Goal: Task Accomplishment & Management: Complete application form

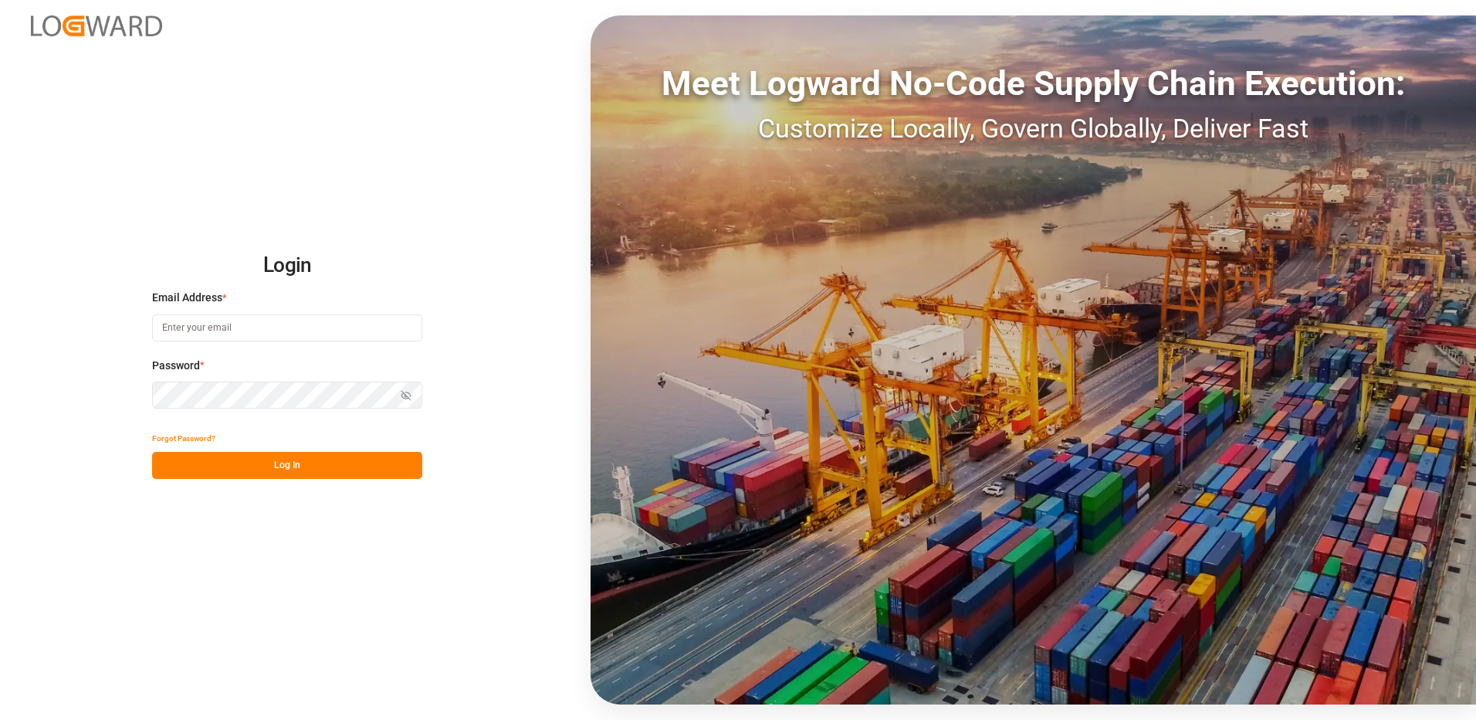
click at [191, 325] on input at bounding box center [287, 327] width 270 height 27
type input "[PERSON_NAME][EMAIL_ADDRESS][DOMAIN_NAME]"
click at [136, 391] on div "Login Email Address * [EMAIL_ADDRESS][DOMAIN_NAME] Password * Show password For…" at bounding box center [738, 360] width 1476 height 720
click at [174, 469] on button "Log In" at bounding box center [287, 465] width 270 height 27
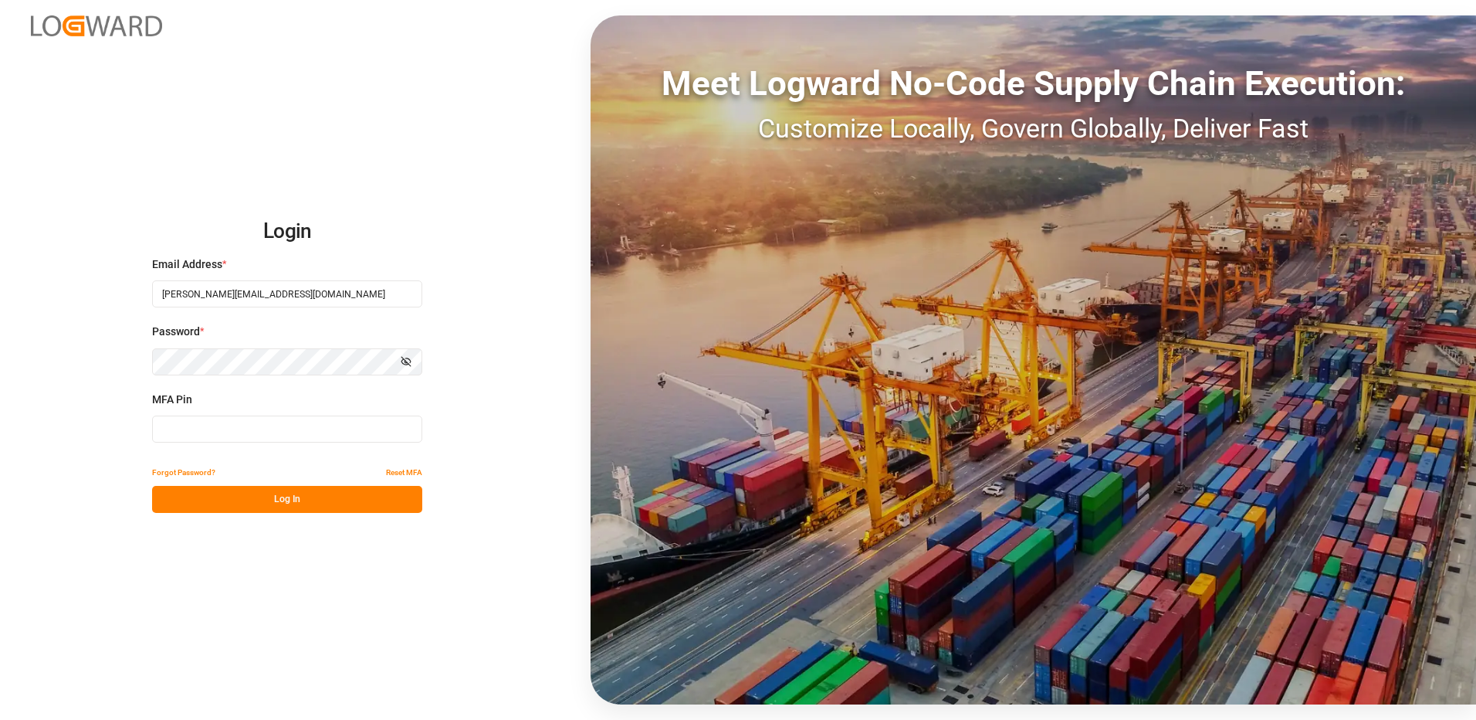
click at [181, 431] on input at bounding box center [287, 428] width 270 height 27
type input "823571"
click at [290, 504] on button "Log In" at bounding box center [287, 499] width 270 height 27
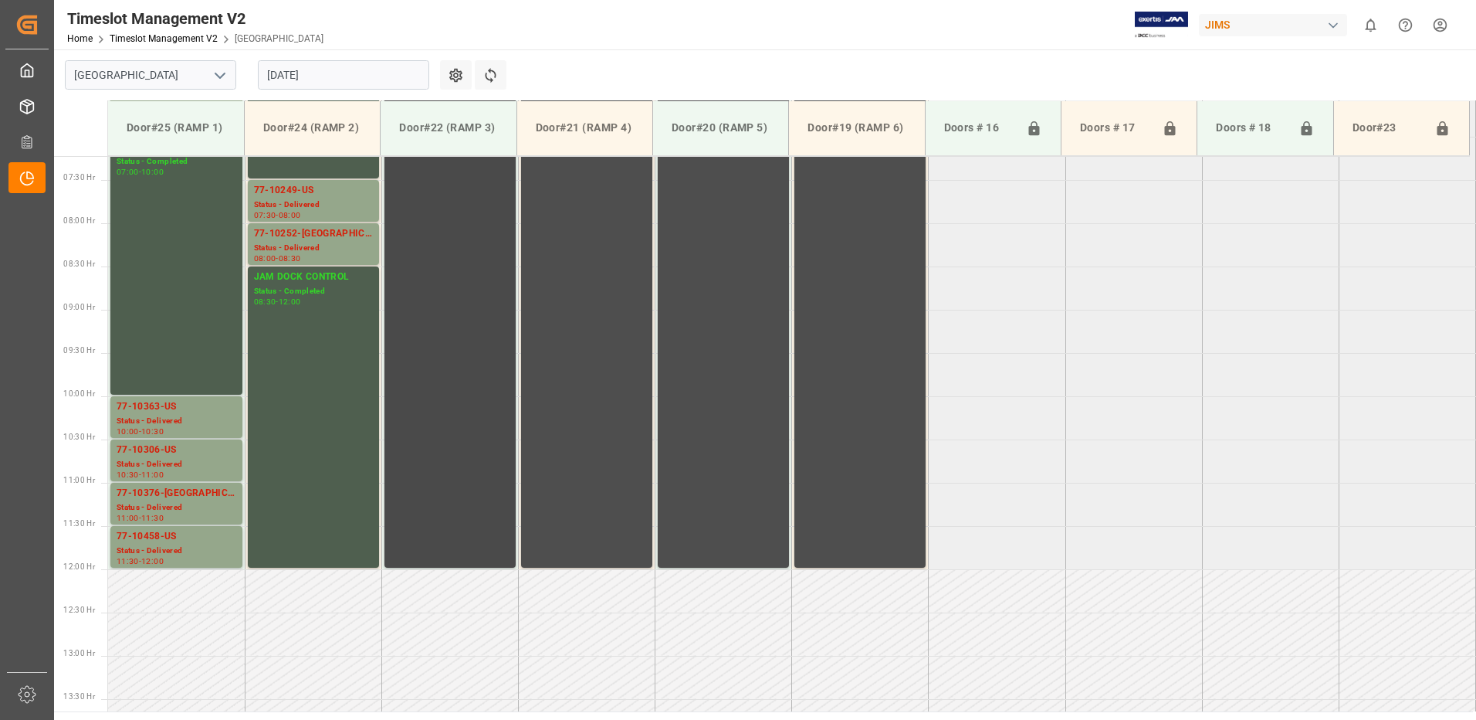
scroll to position [624, 0]
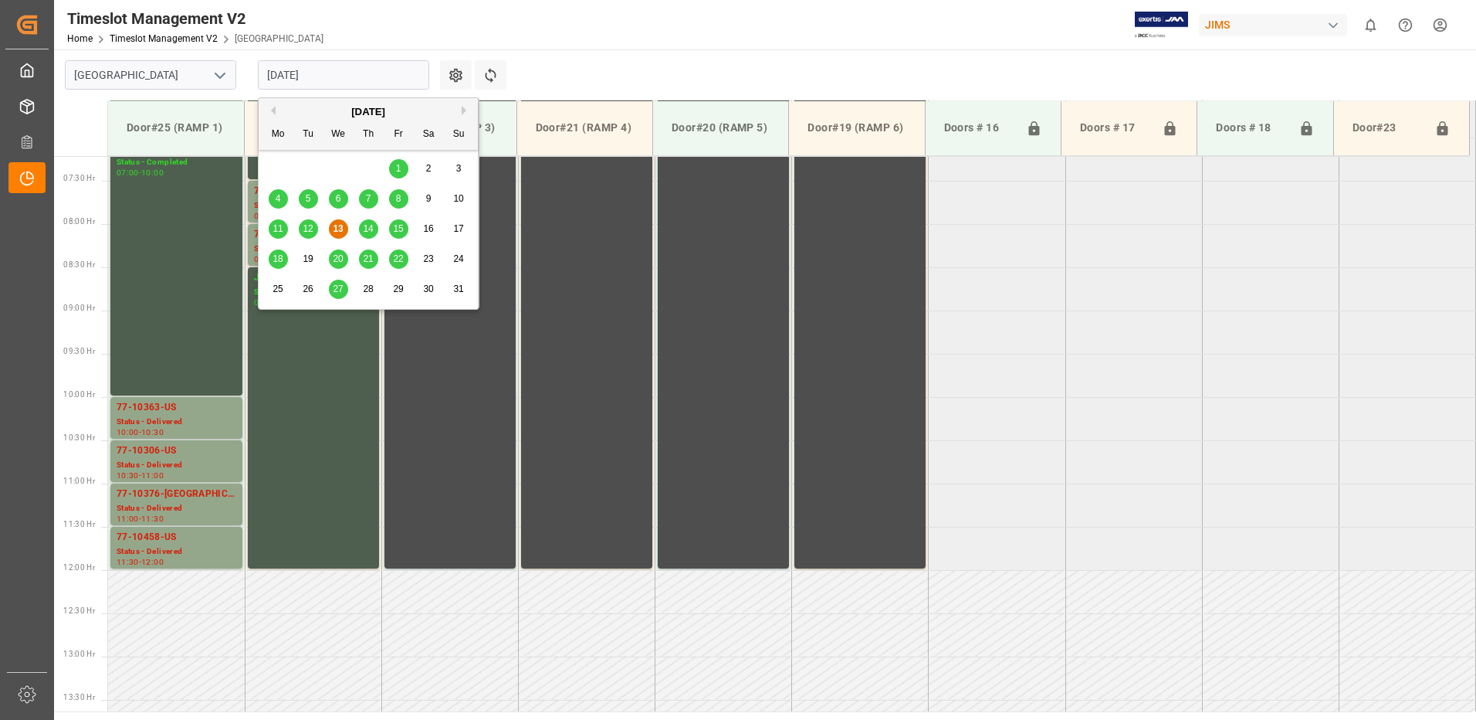
click at [336, 76] on input "[DATE]" at bounding box center [343, 74] width 171 height 29
click at [369, 229] on span "14" at bounding box center [368, 228] width 10 height 11
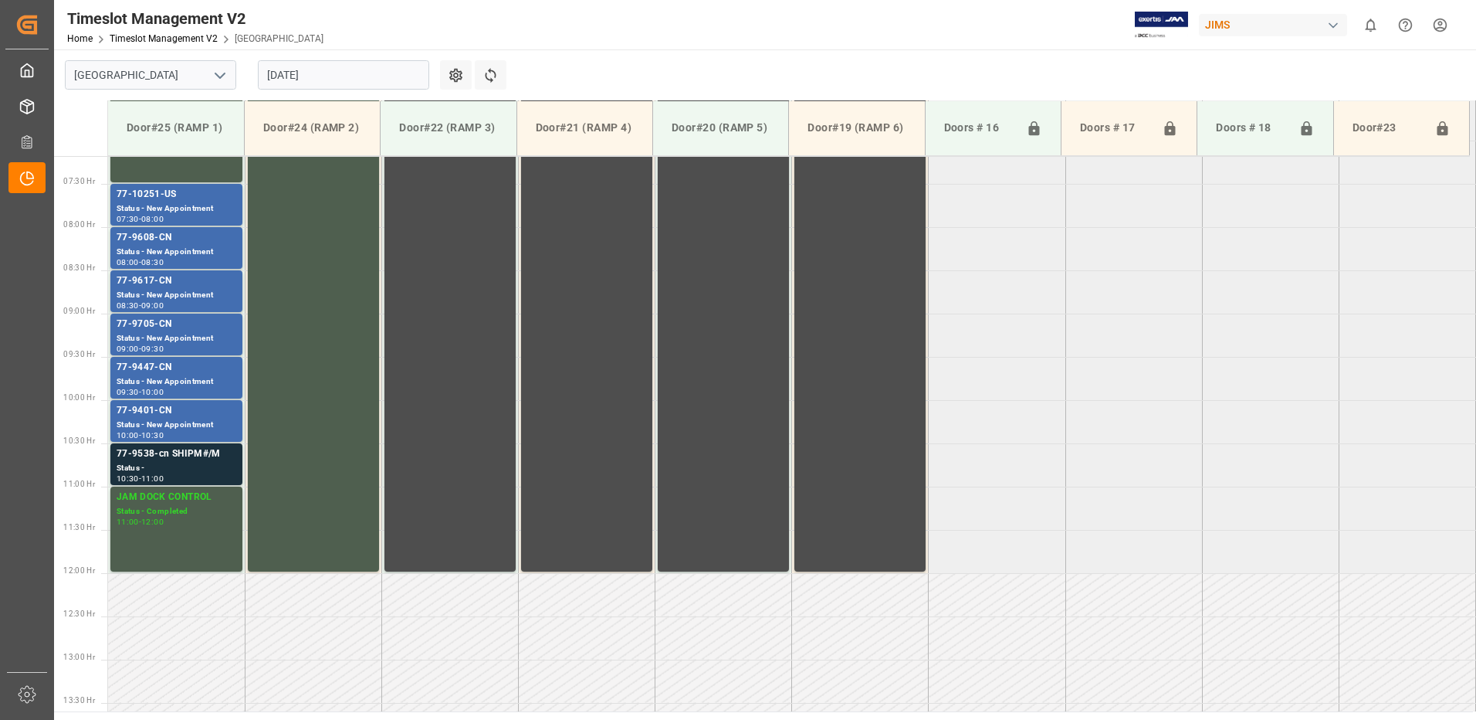
scroll to position [547, 0]
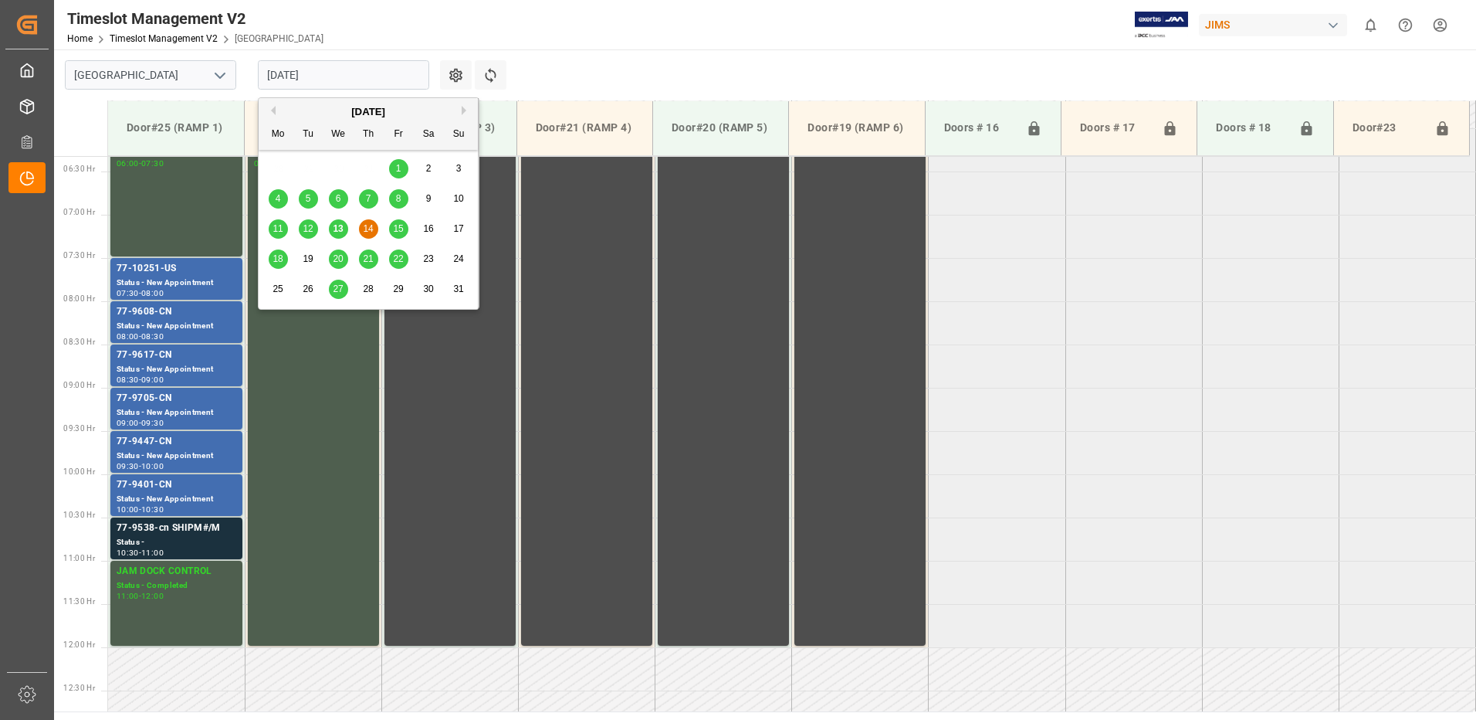
click at [337, 74] on input "[DATE]" at bounding box center [343, 74] width 171 height 29
click at [398, 228] on span "15" at bounding box center [398, 228] width 10 height 11
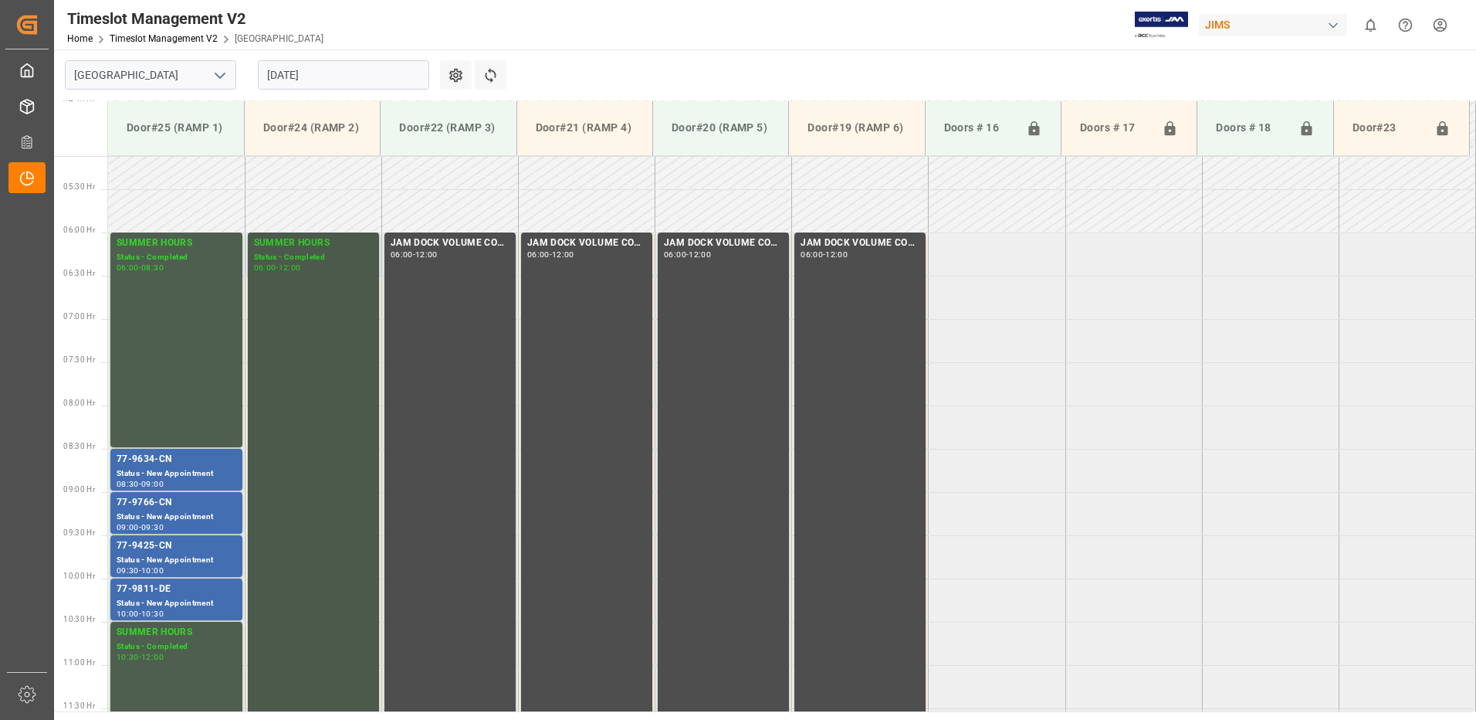
scroll to position [469, 0]
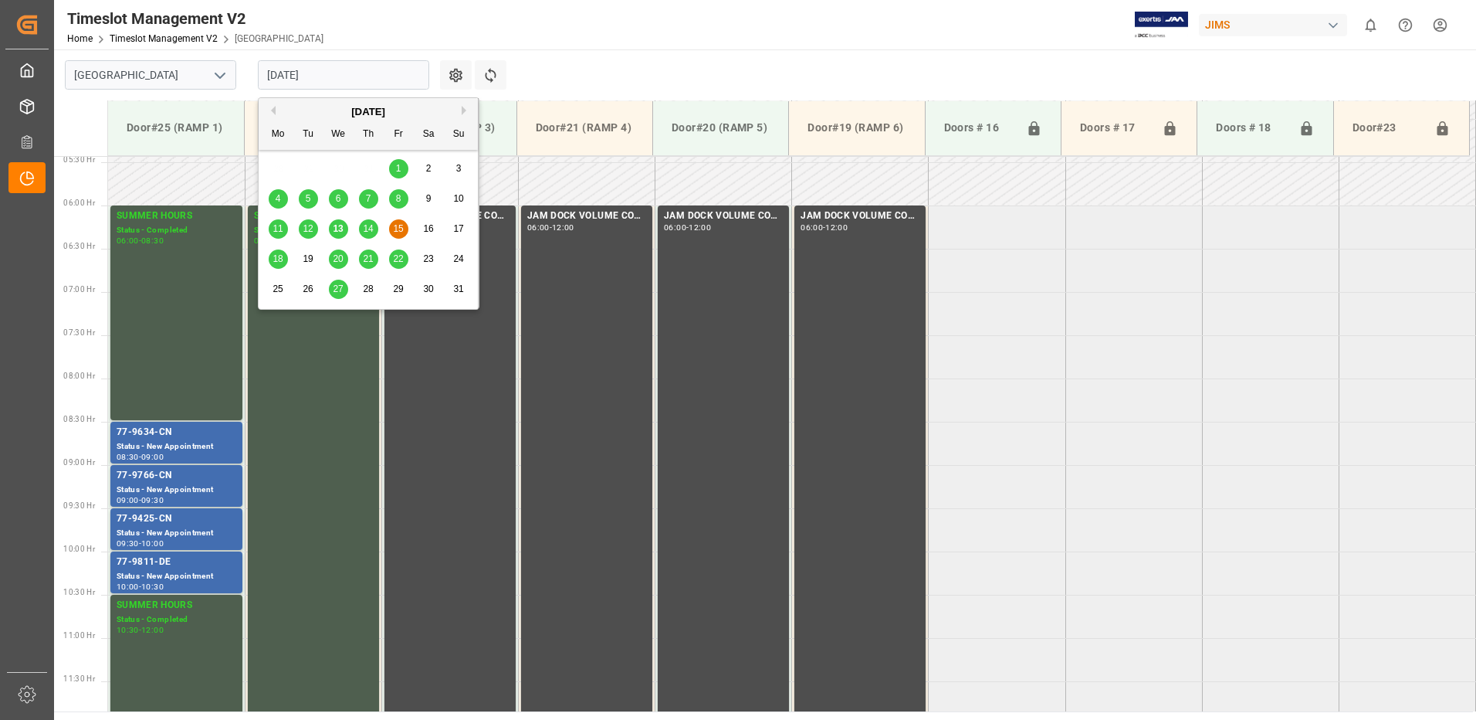
click at [350, 73] on input "[DATE]" at bounding box center [343, 74] width 171 height 29
click at [371, 229] on span "14" at bounding box center [368, 228] width 10 height 11
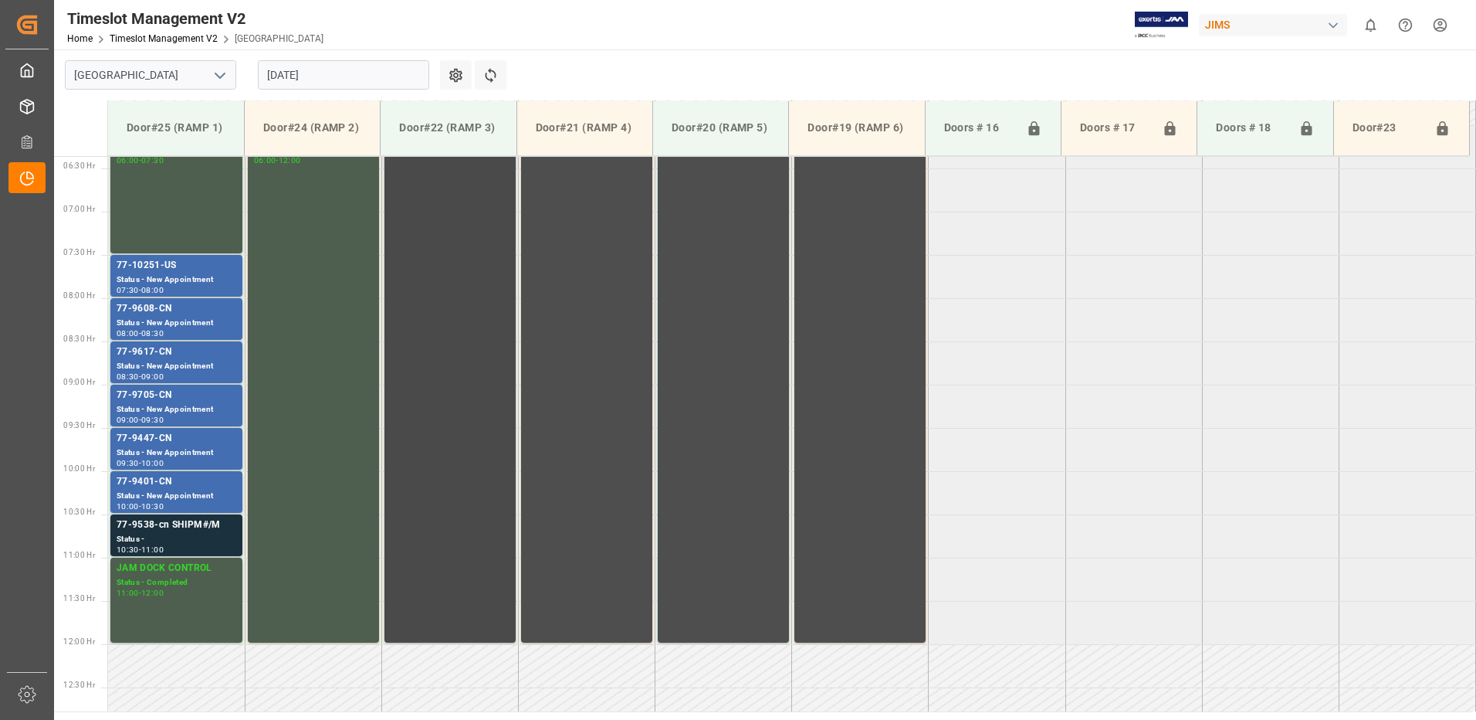
scroll to position [547, 0]
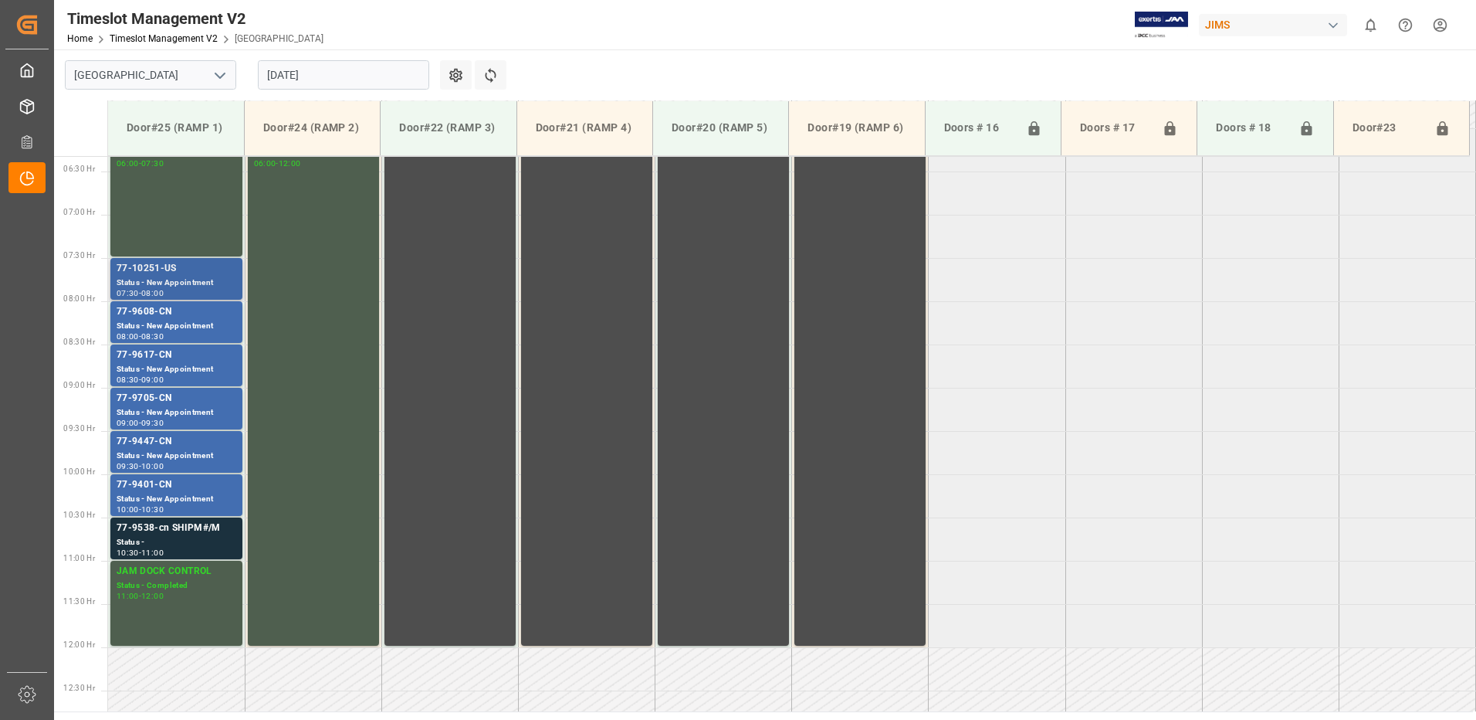
click at [161, 264] on div "77-10251-US" at bounding box center [177, 268] width 120 height 15
click at [192, 317] on div "77-9608-CN" at bounding box center [177, 311] width 120 height 15
click at [181, 364] on div "Status - New Appointment" at bounding box center [177, 369] width 120 height 13
click at [192, 408] on div "Status - New Appointment" at bounding box center [177, 412] width 120 height 13
click at [197, 446] on div "77-9447-CN" at bounding box center [177, 441] width 120 height 15
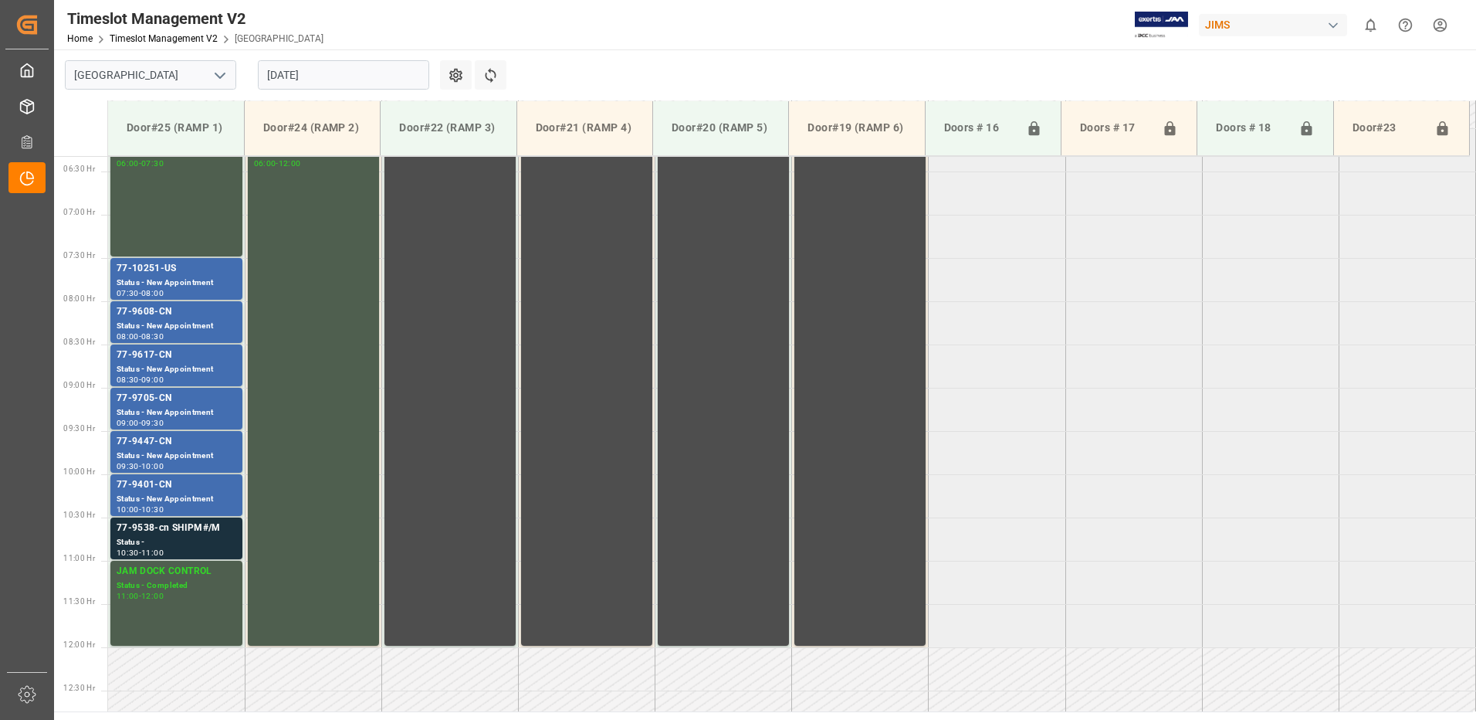
click at [201, 487] on div "77-9401-CN" at bounding box center [177, 484] width 120 height 15
click at [203, 528] on div "77-9538-cn SHIPM#/M" at bounding box center [177, 527] width 120 height 15
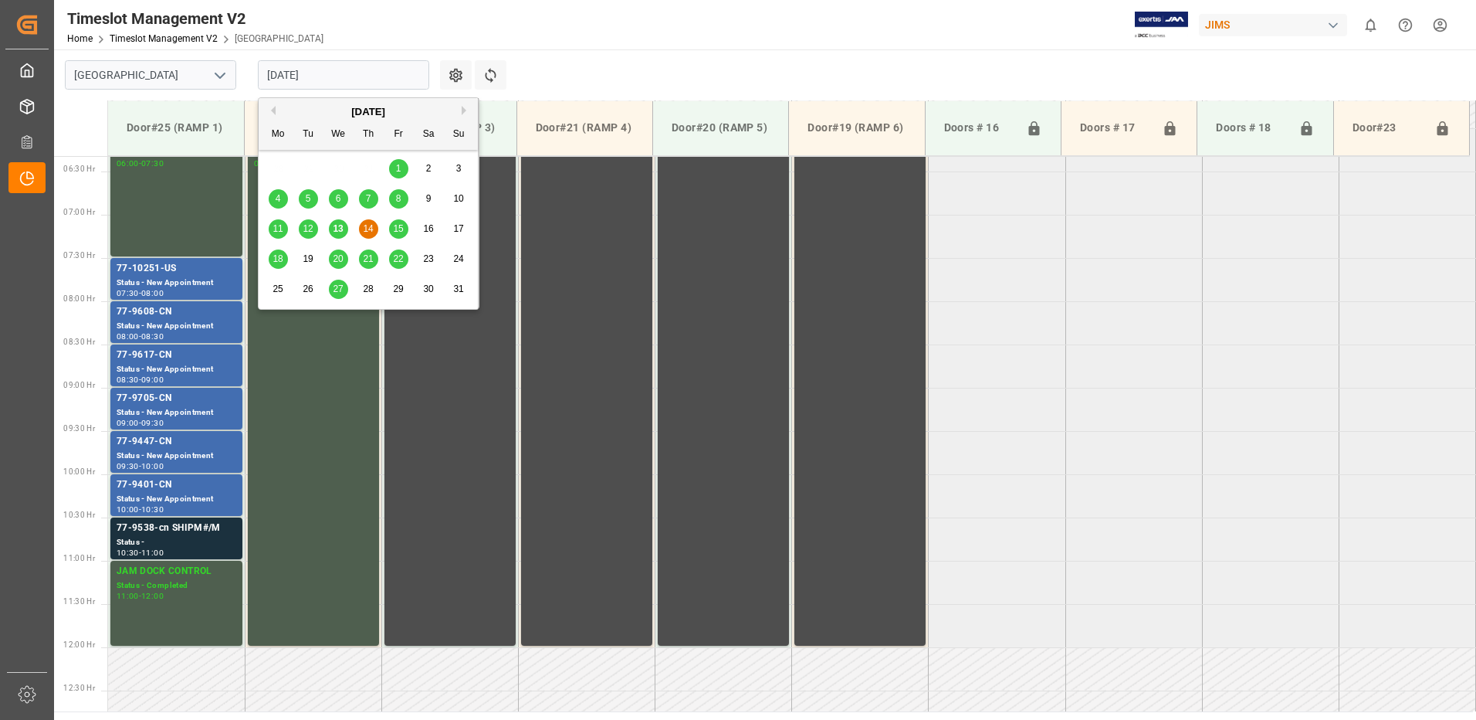
click at [341, 75] on input "[DATE]" at bounding box center [343, 74] width 171 height 29
click at [399, 227] on span "15" at bounding box center [398, 228] width 10 height 11
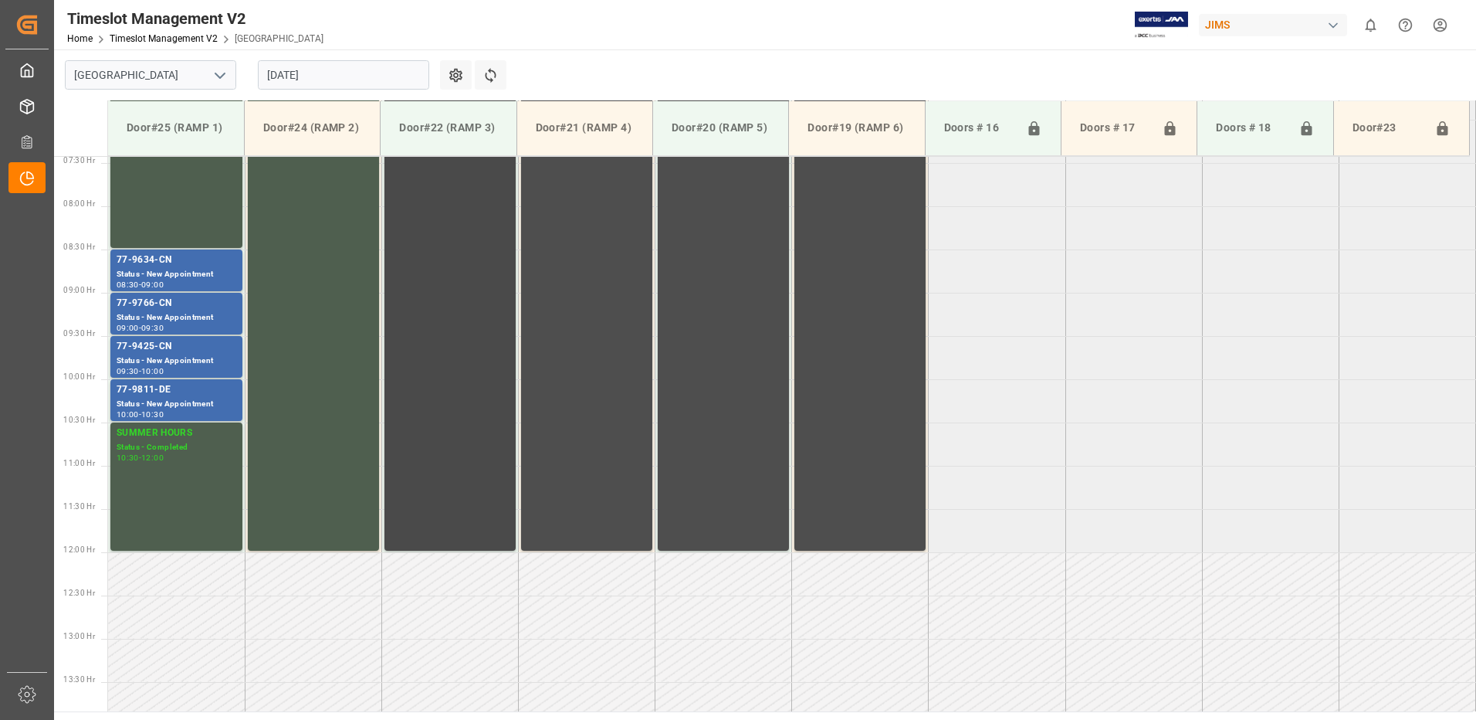
scroll to position [624, 0]
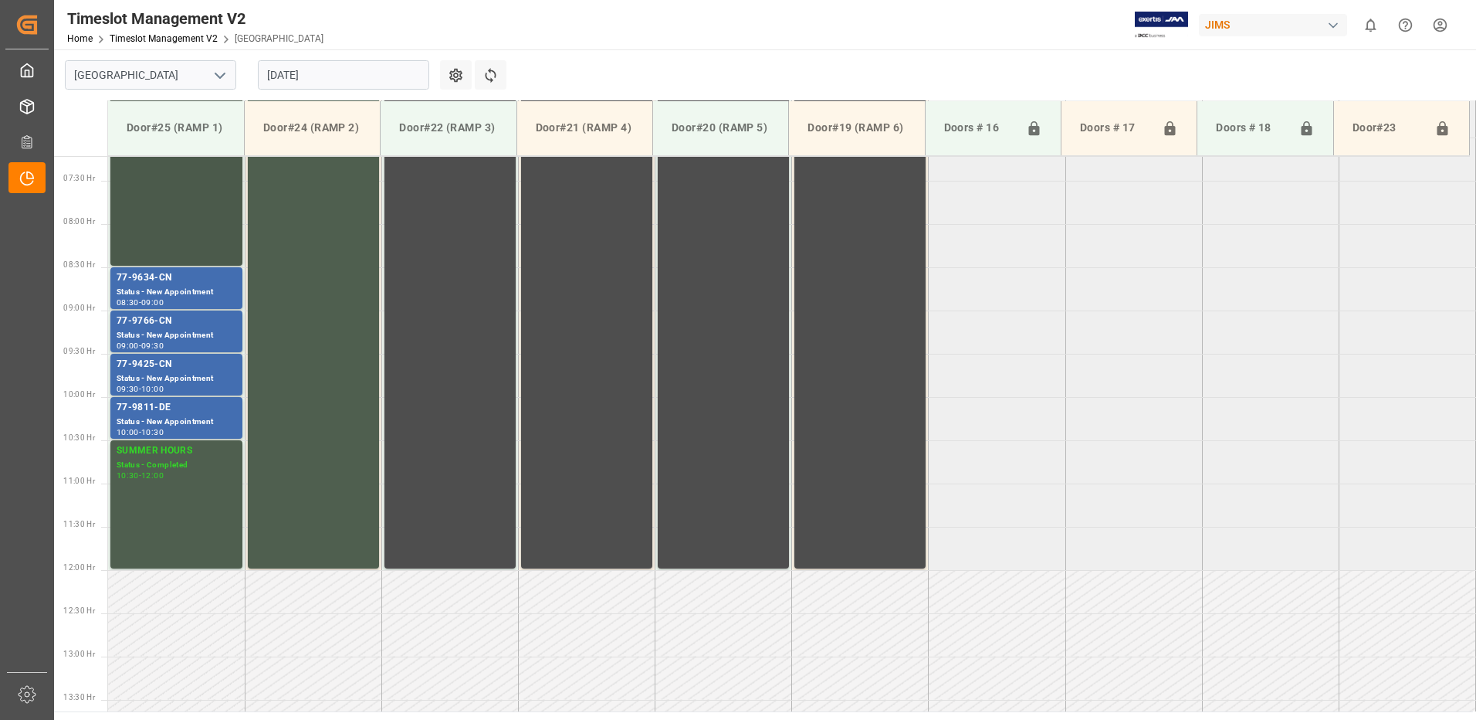
click at [164, 242] on div "SUMMER HOURS Status - Completed 06:00 - 08:30" at bounding box center [177, 158] width 120 height 208
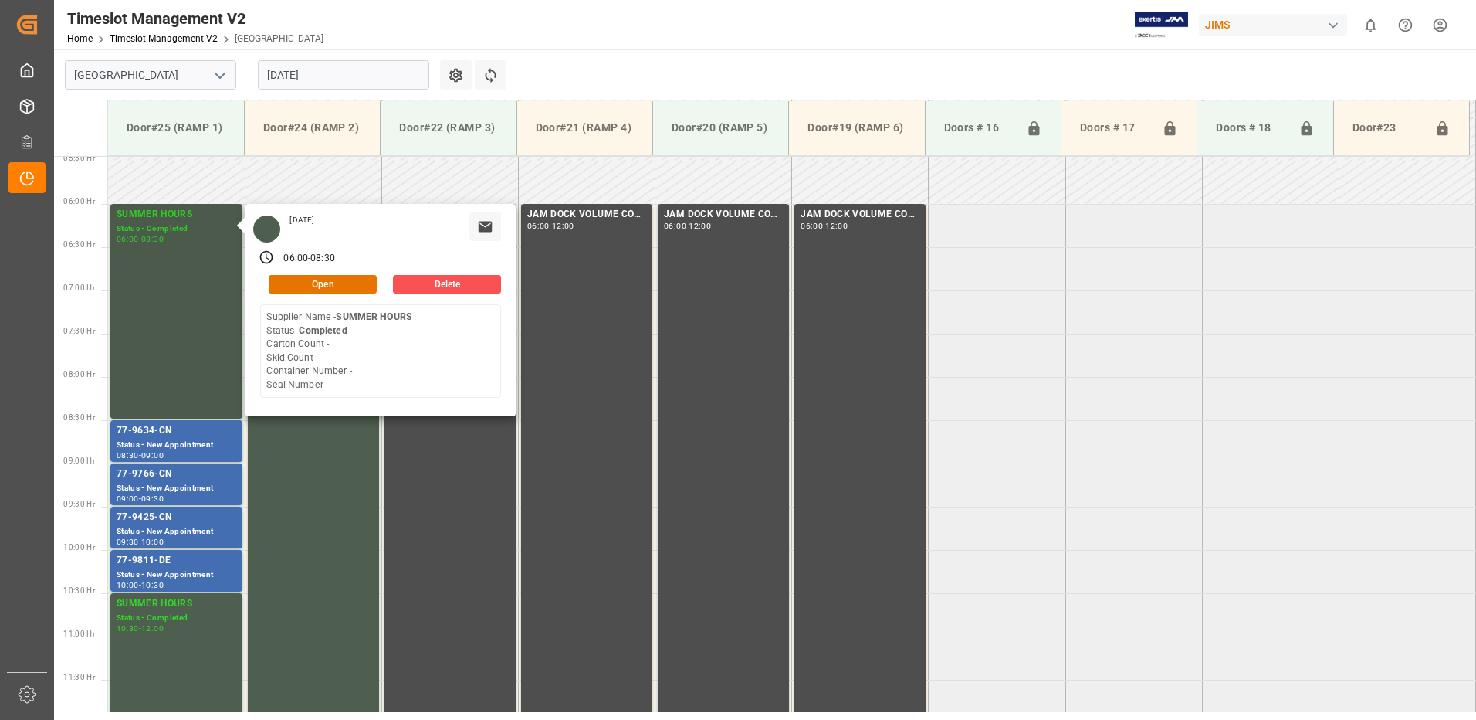
scroll to position [469, 0]
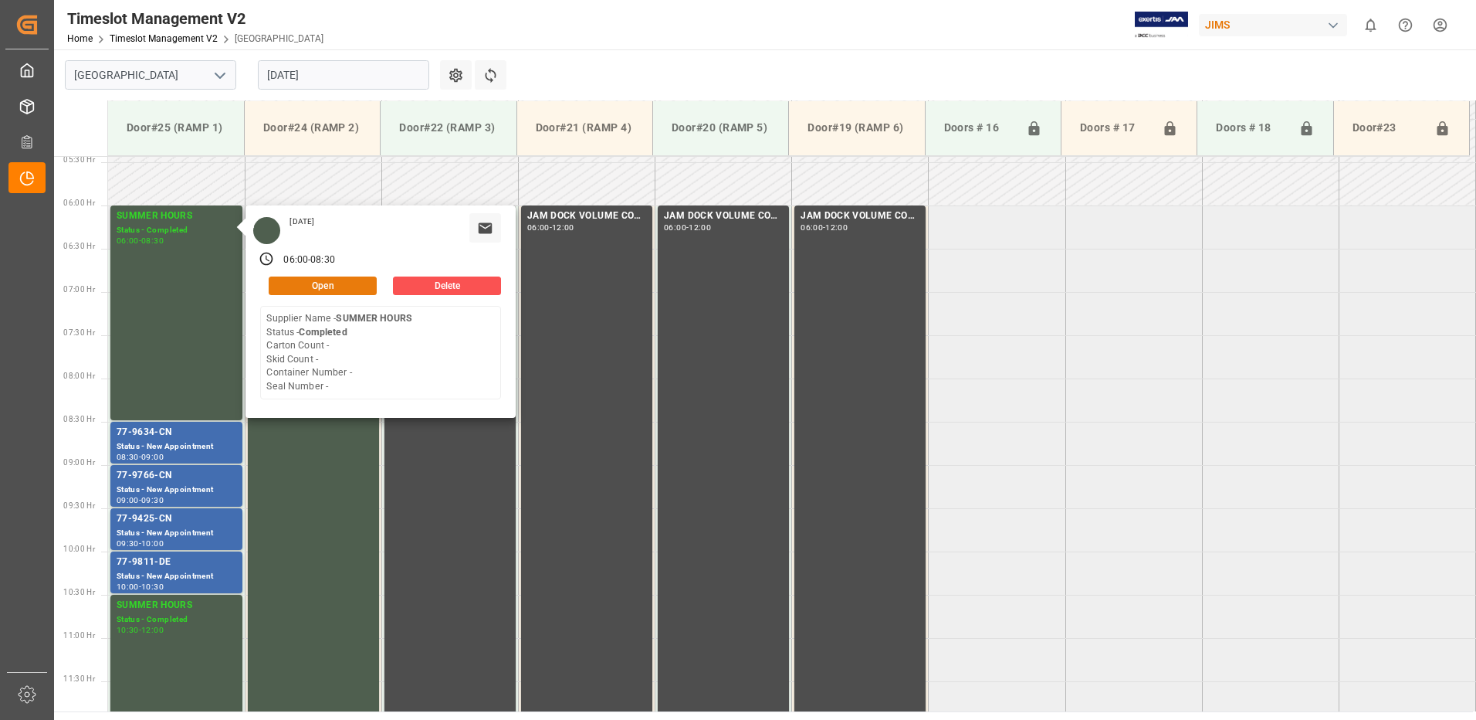
click at [346, 283] on button "Open" at bounding box center [323, 285] width 108 height 19
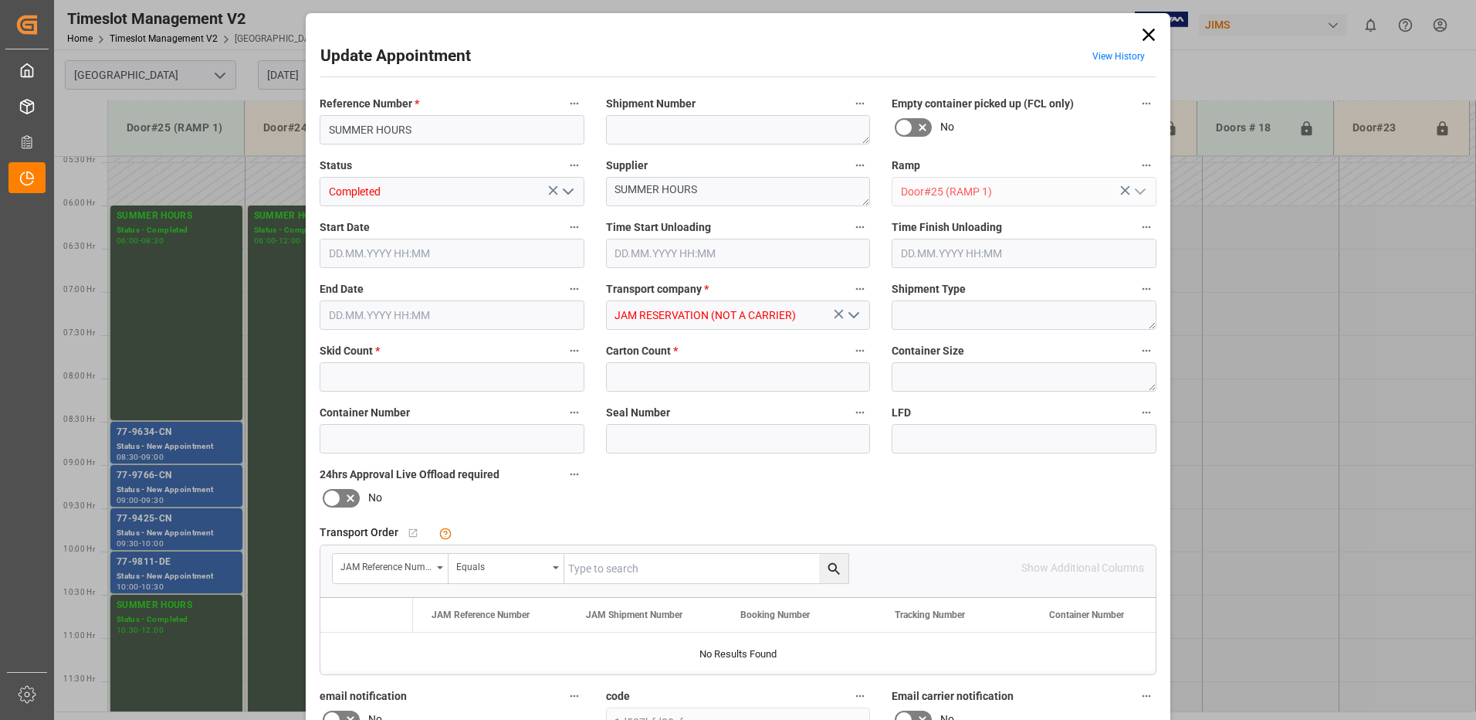
type input "0"
type input "[DATE] 06:00"
type input "[DATE] 08:30"
type input "[DATE] 16:56"
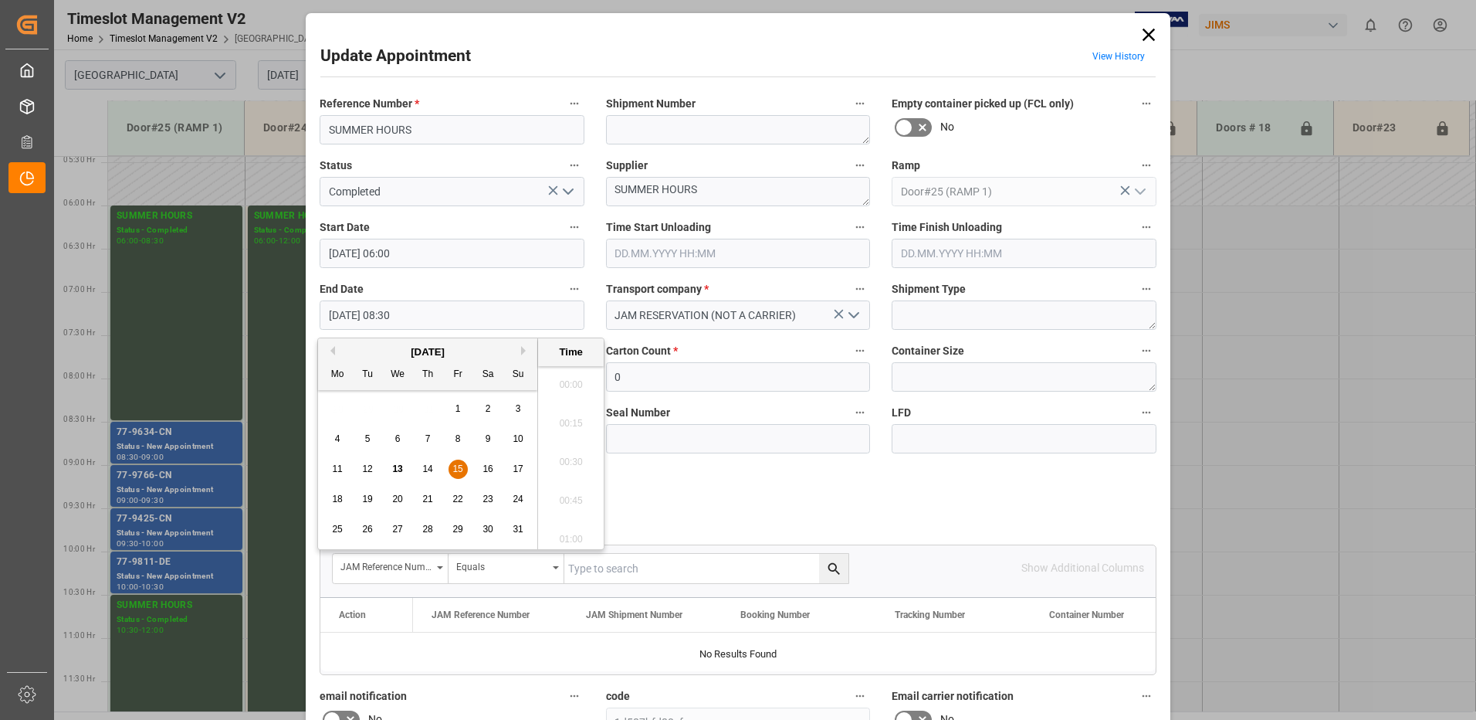
click at [417, 313] on input "[DATE] 08:30" at bounding box center [452, 314] width 265 height 29
click at [456, 463] on span "15" at bounding box center [457, 468] width 10 height 11
click at [568, 381] on li "08:00" at bounding box center [571, 380] width 66 height 39
type input "[DATE] 08:00"
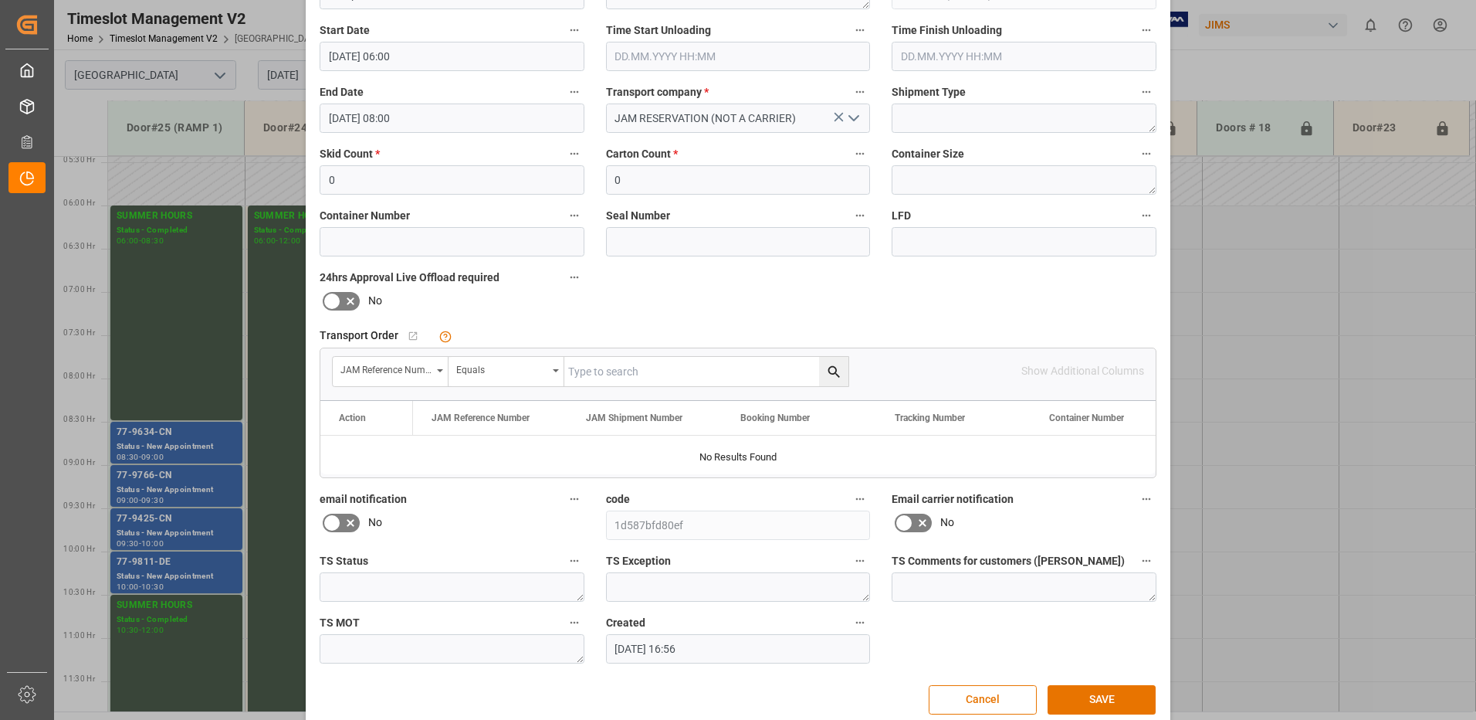
scroll to position [219, 0]
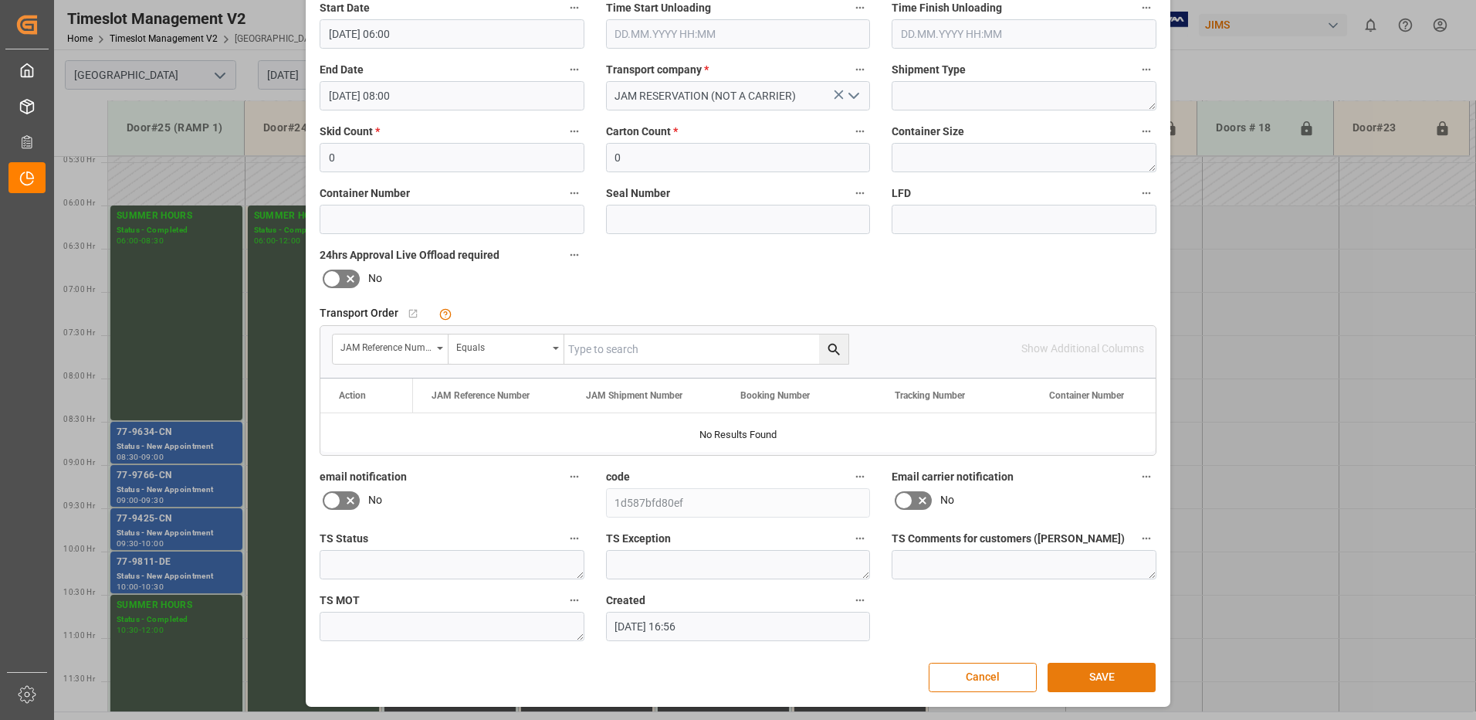
click at [1105, 678] on button "SAVE" at bounding box center [1102, 677] width 108 height 29
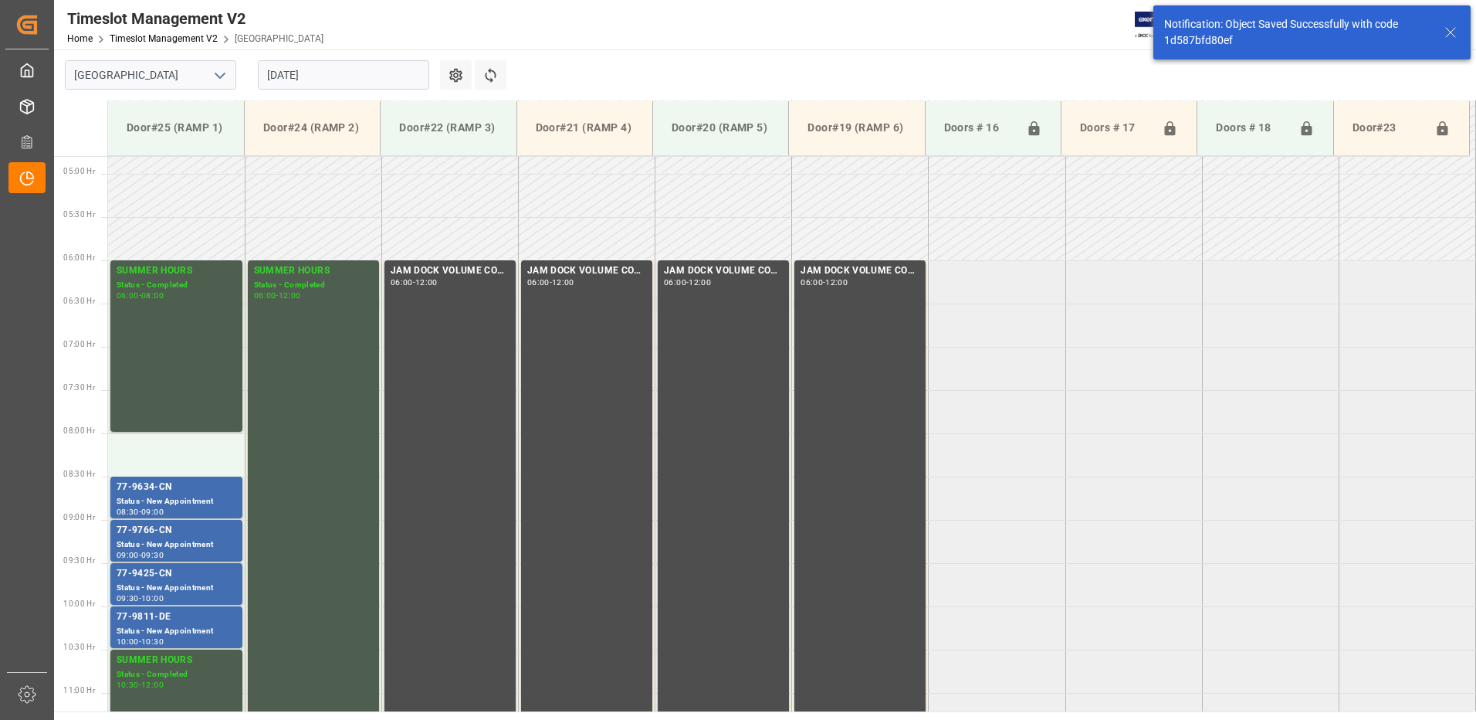
scroll to position [423, 0]
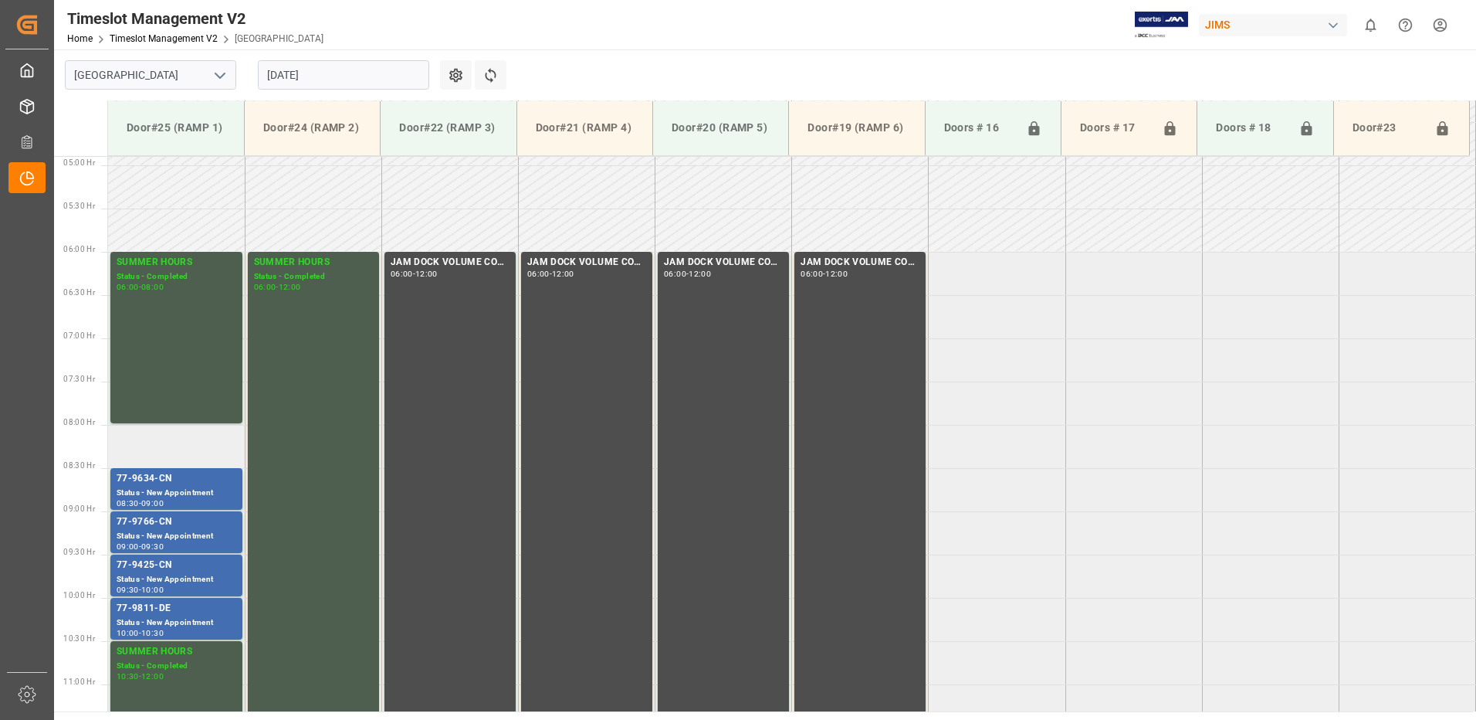
click at [173, 450] on td at bounding box center [176, 446] width 137 height 43
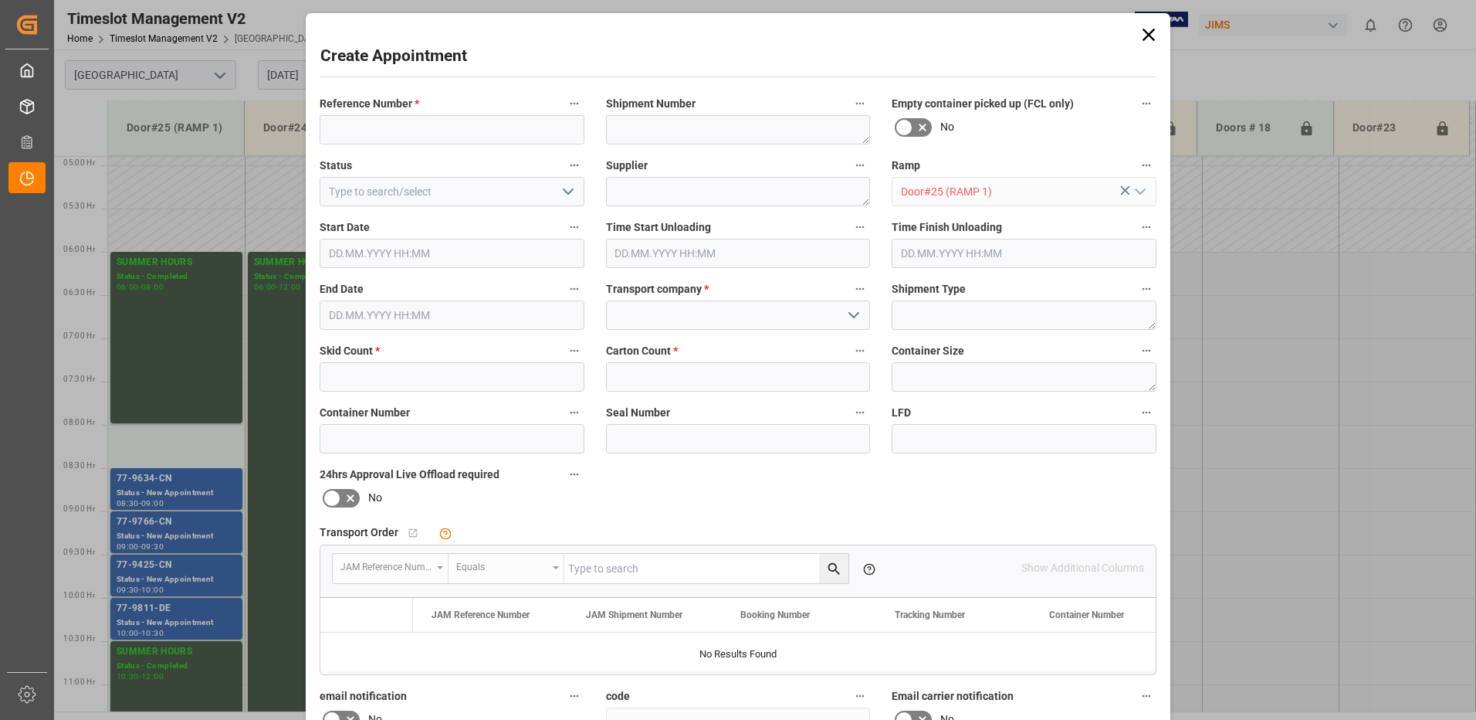
type input "[DATE] 08:00"
type input "[DATE] 08:30"
click at [378, 131] on input at bounding box center [452, 129] width 265 height 29
type input "77-9376-ID"
click at [852, 318] on icon "open menu" at bounding box center [854, 315] width 19 height 19
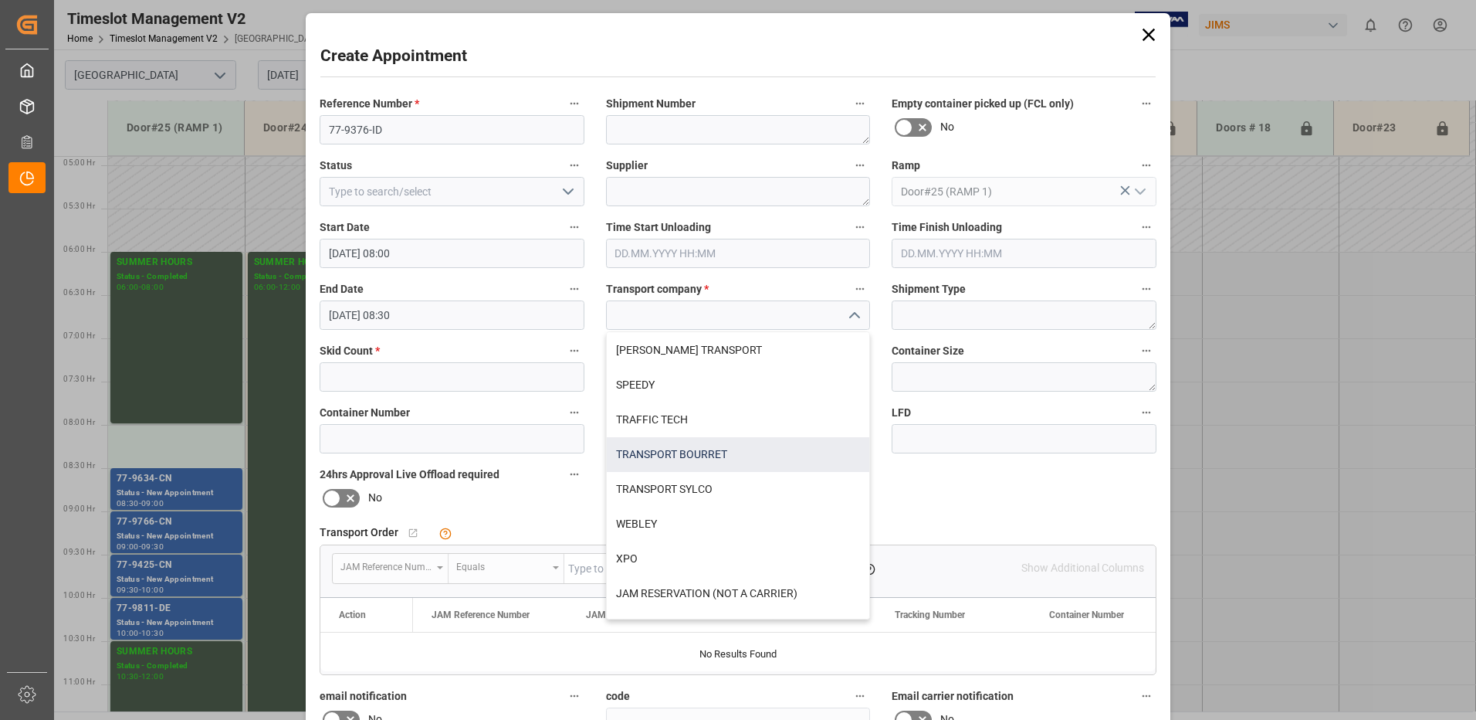
scroll to position [617, 0]
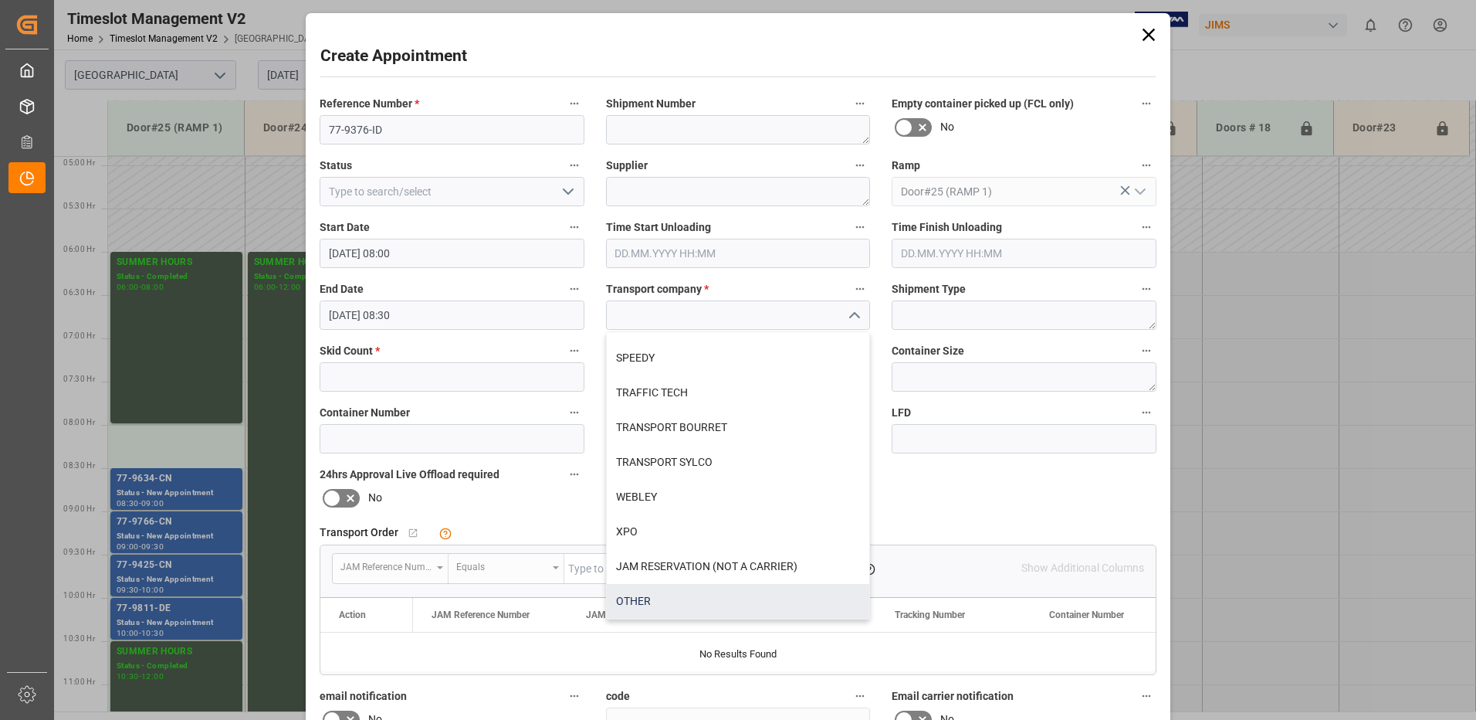
click at [645, 604] on div "OTHER" at bounding box center [738, 601] width 263 height 35
type input "OTHER"
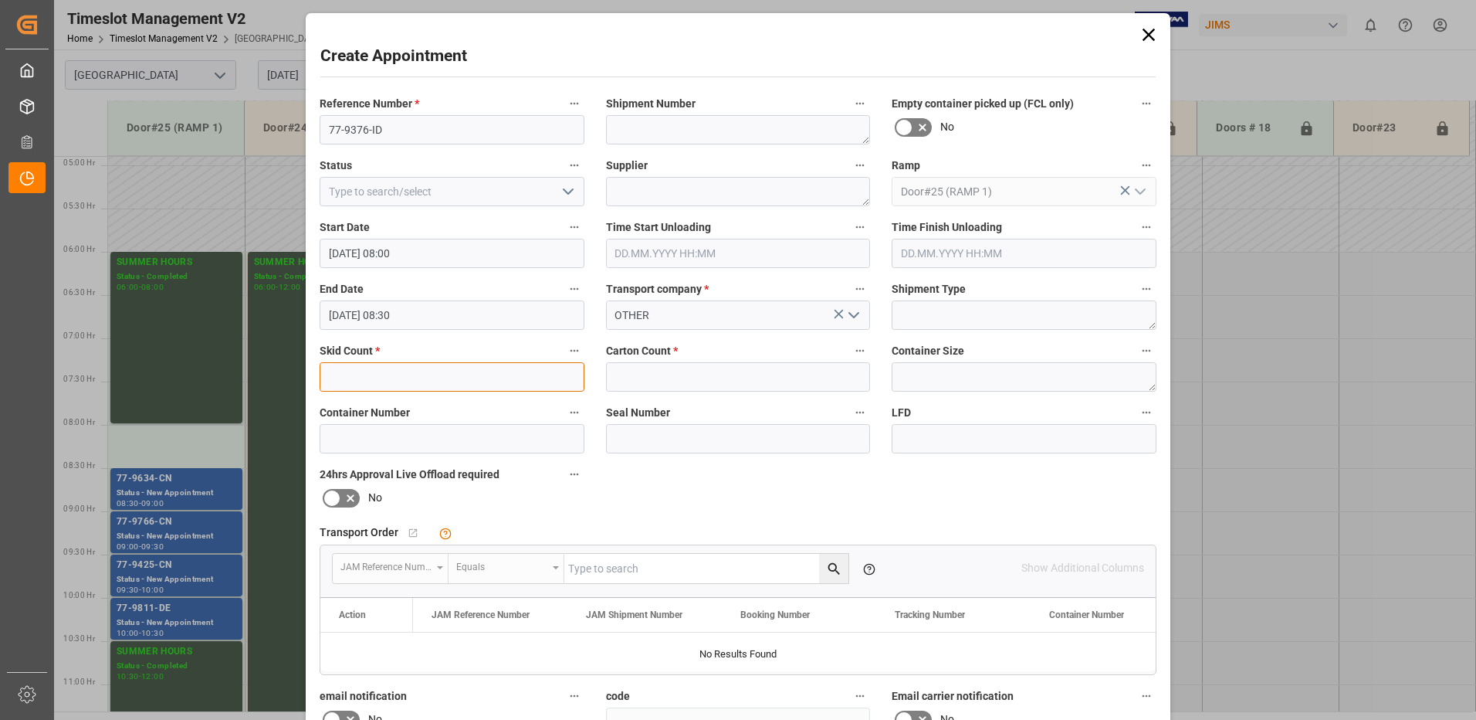
click at [402, 378] on input "text" at bounding box center [452, 376] width 265 height 29
type input "3"
type input "5"
click at [654, 370] on input "text" at bounding box center [738, 376] width 265 height 29
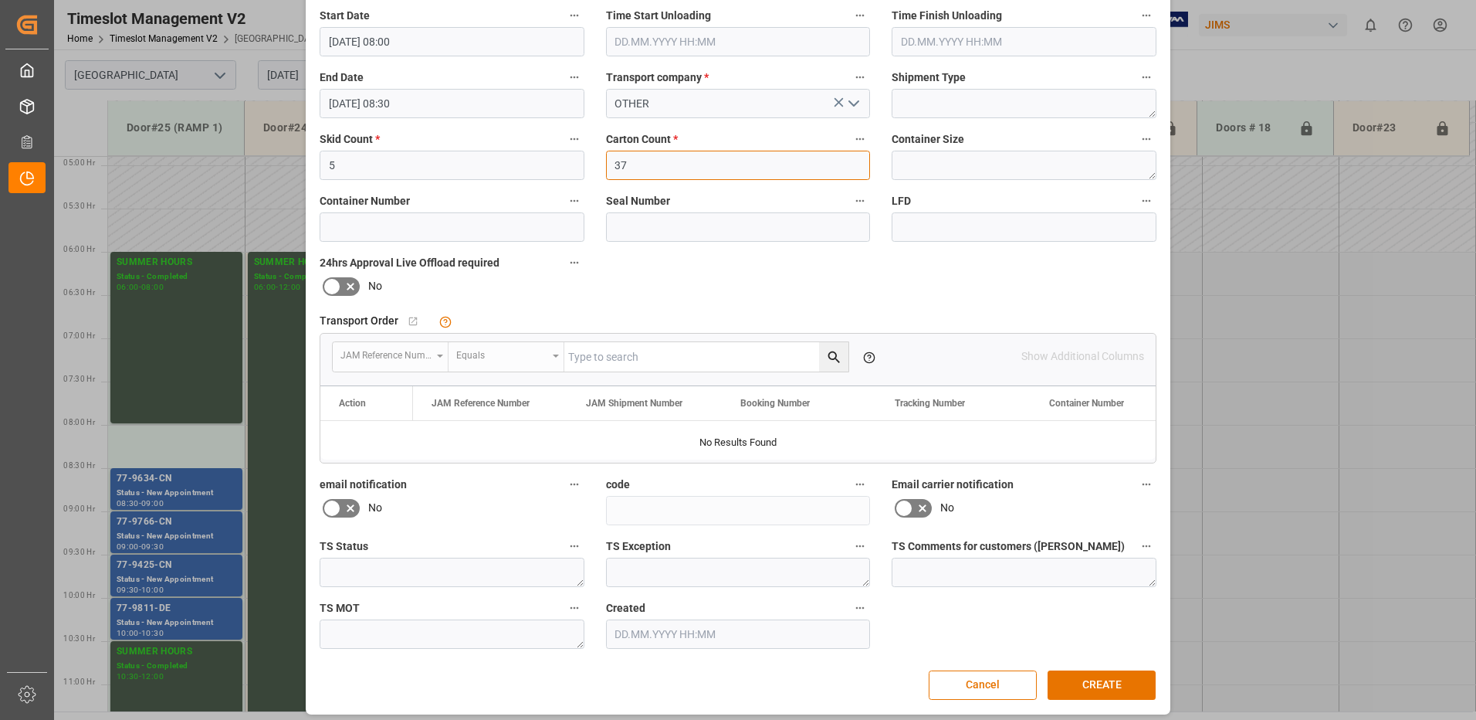
scroll to position [219, 0]
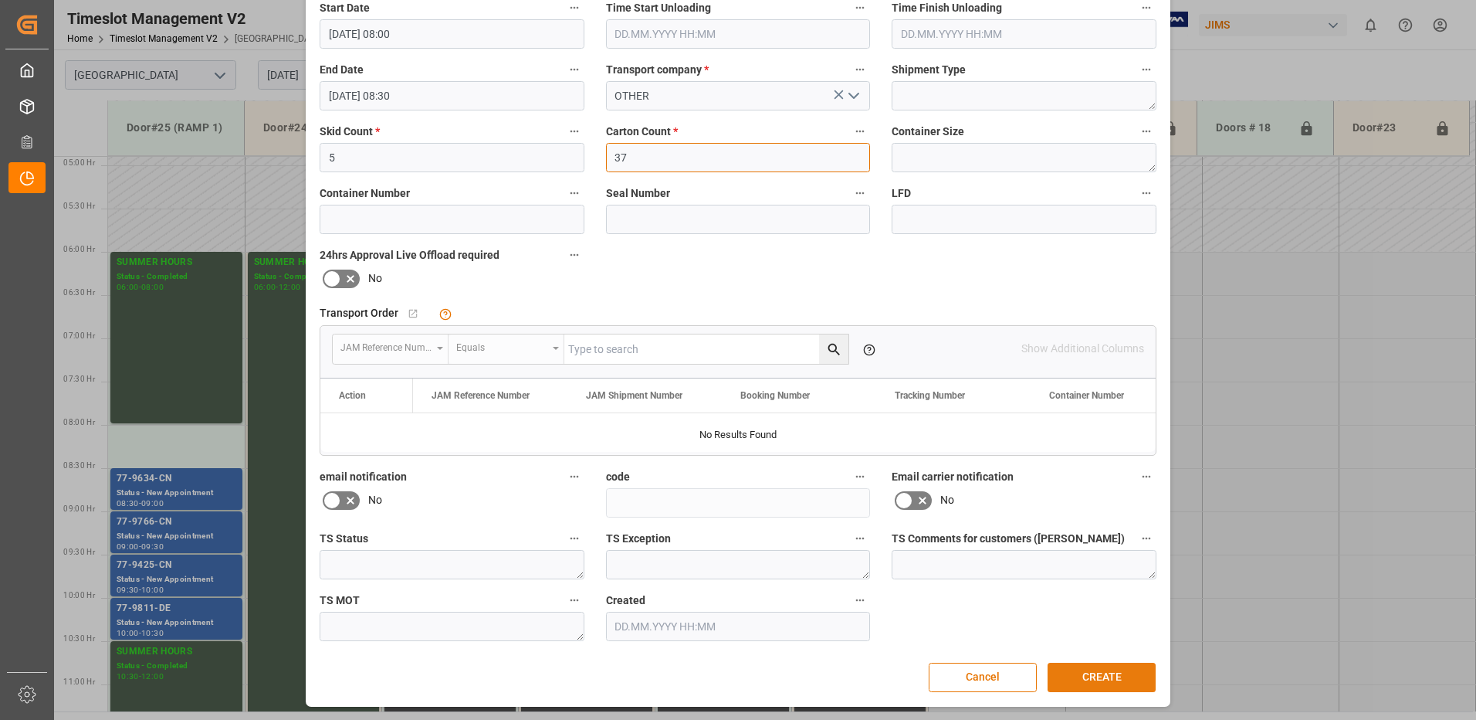
type input "37"
click at [1111, 676] on button "CREATE" at bounding box center [1102, 677] width 108 height 29
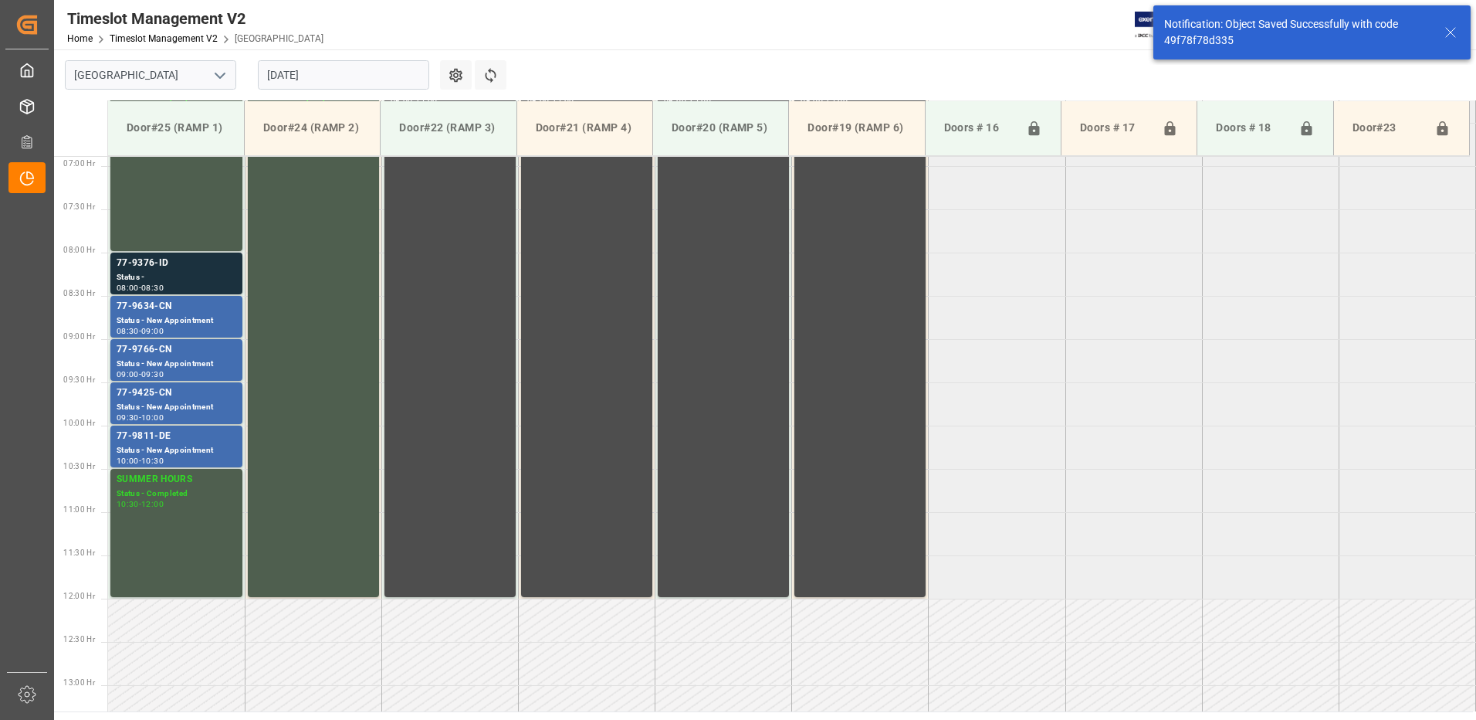
scroll to position [596, 0]
click at [183, 266] on div "77-9376-ID" at bounding box center [177, 262] width 120 height 15
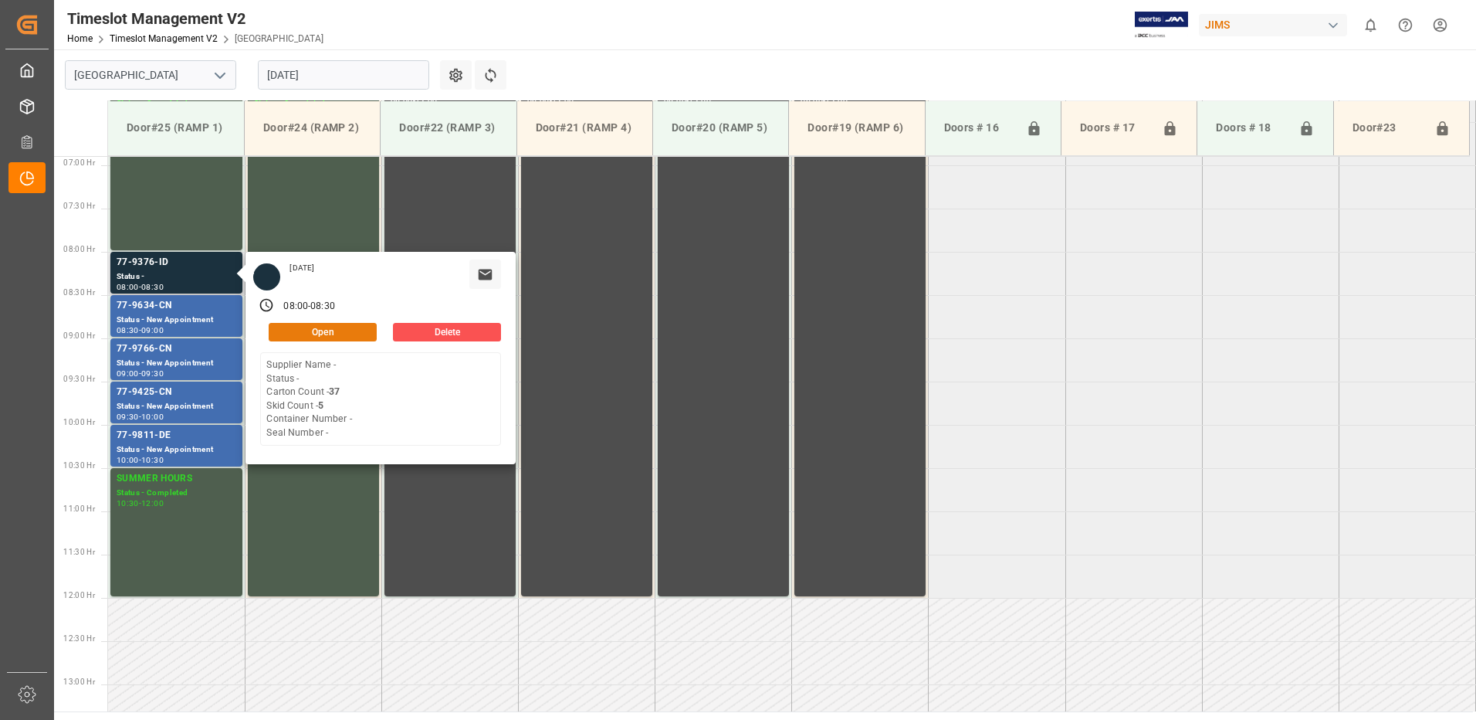
click at [334, 330] on button "Open" at bounding box center [323, 332] width 108 height 19
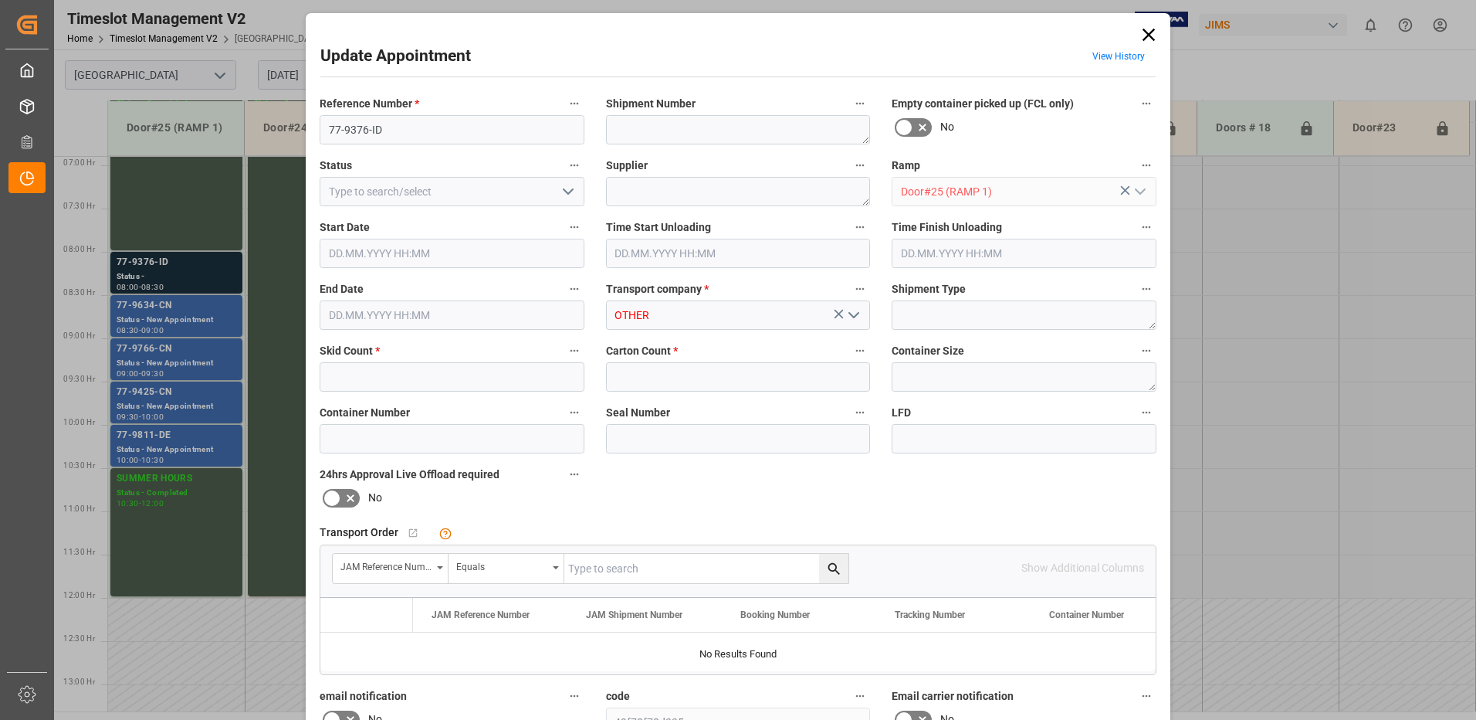
type input "5"
type input "37"
type input "[DATE] 08:00"
type input "[DATE] 08:30"
type input "[DATE] 15:08"
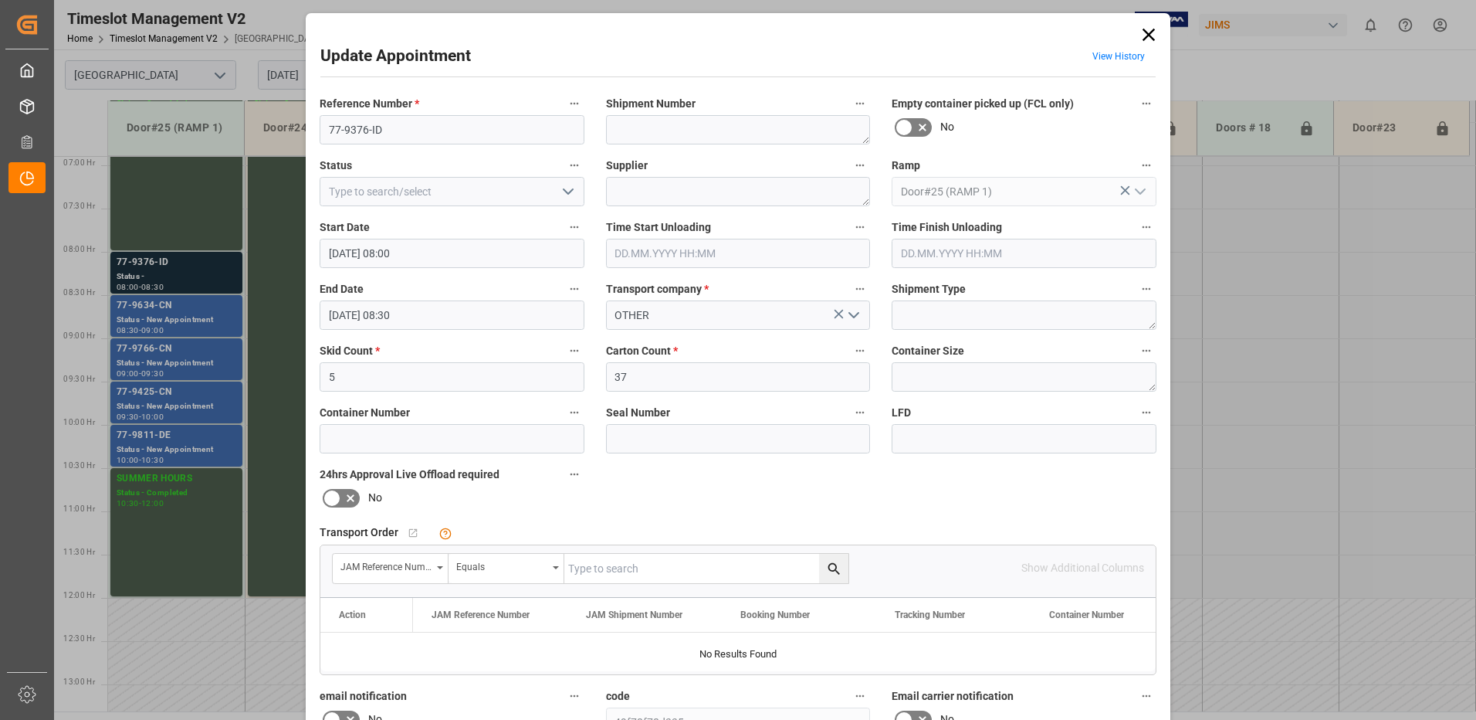
click at [635, 569] on input "text" at bounding box center [706, 568] width 284 height 29
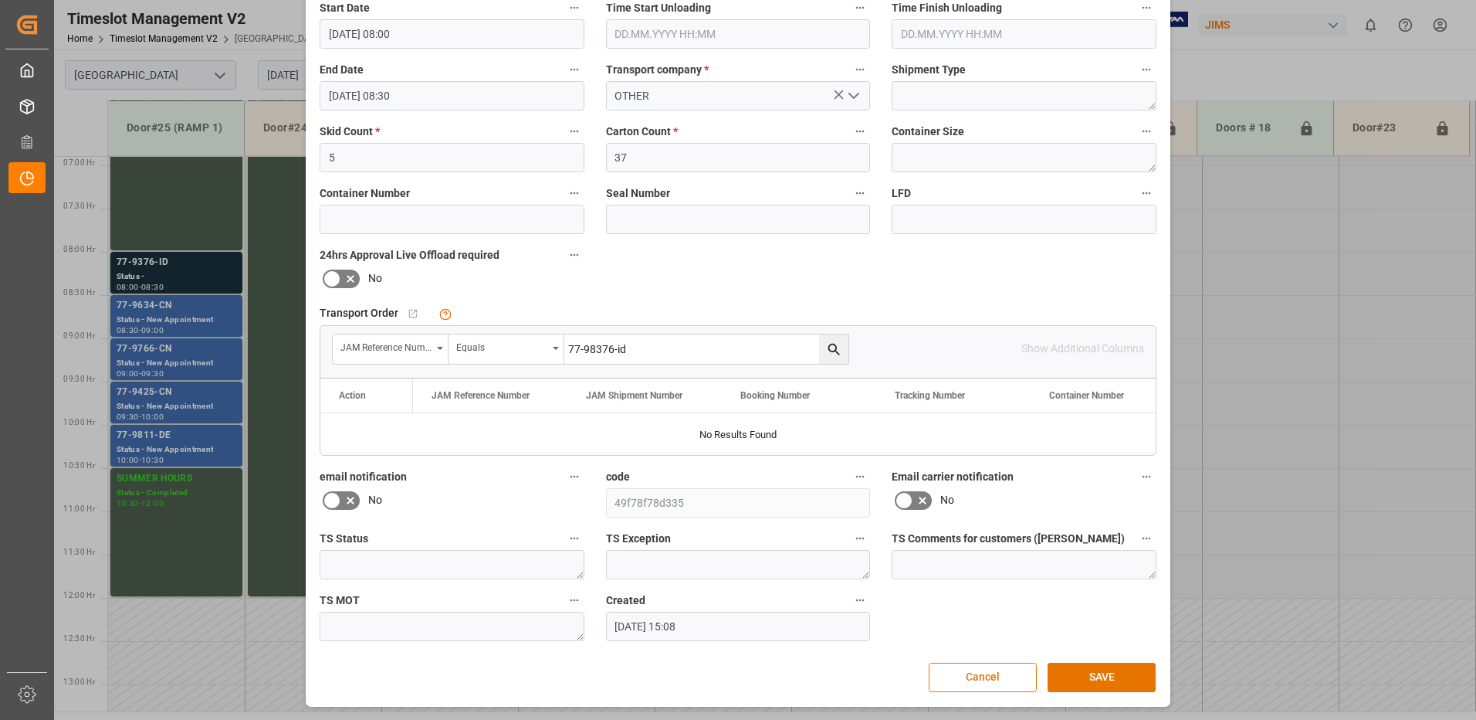
click at [830, 348] on icon "search button" at bounding box center [834, 349] width 16 height 16
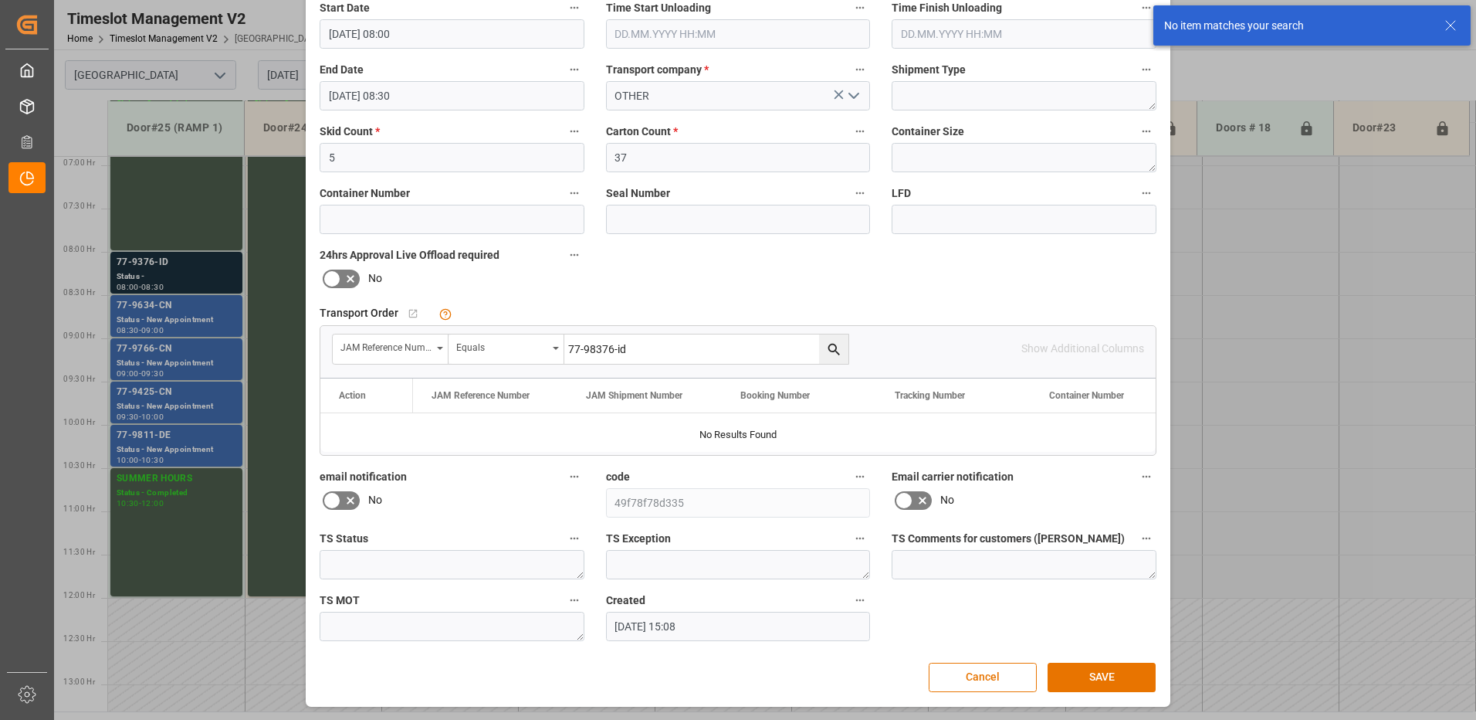
click at [593, 349] on input "77-98376-id" at bounding box center [706, 348] width 284 height 29
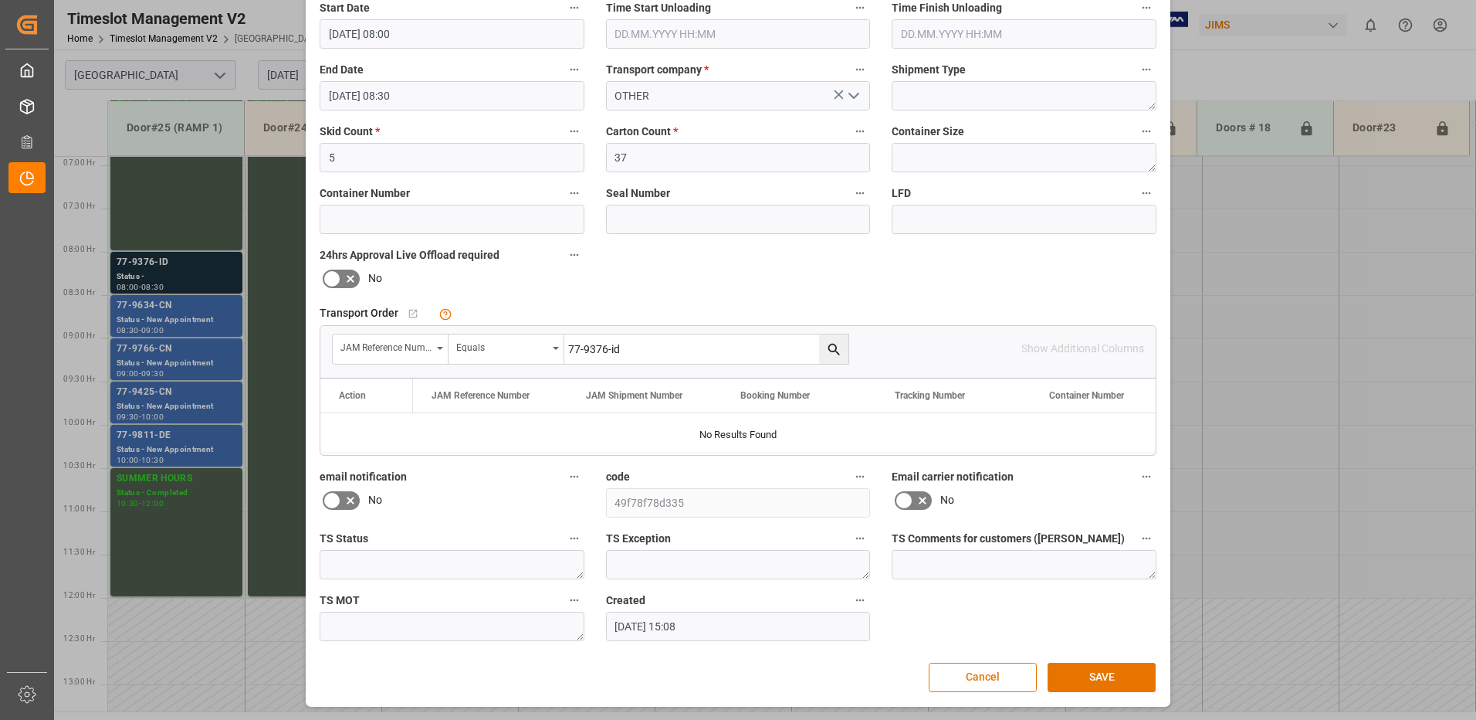
type input "77-9376-id"
click at [832, 354] on icon "search button" at bounding box center [834, 349] width 16 height 16
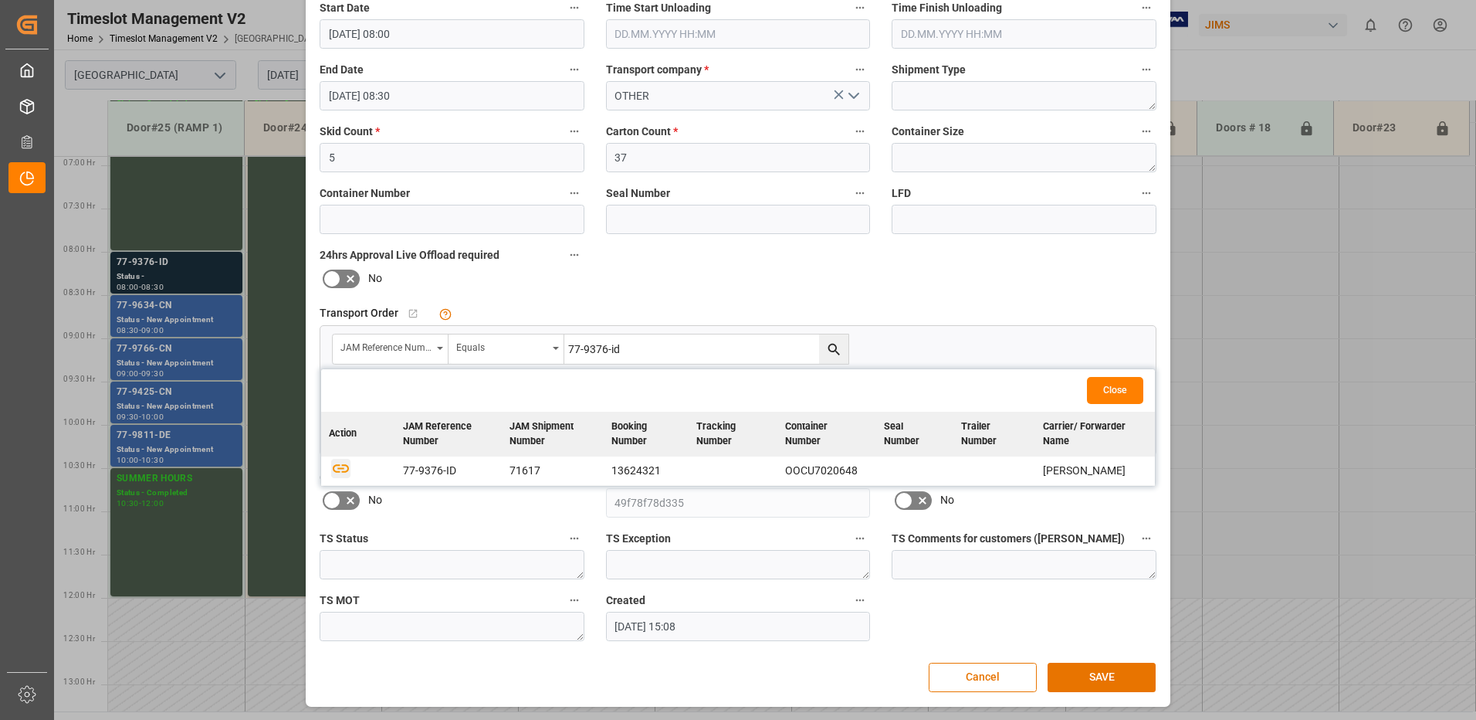
click at [338, 468] on icon "button" at bounding box center [341, 468] width 16 height 8
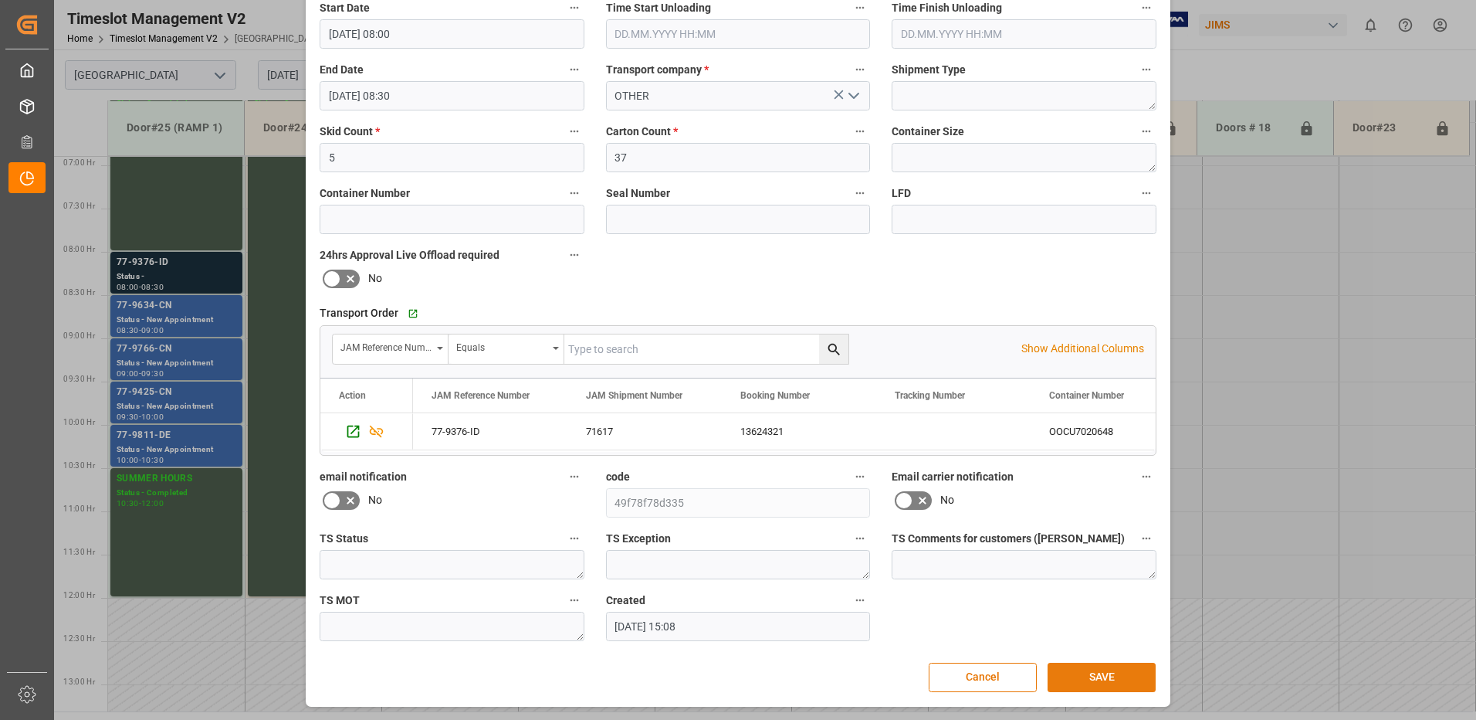
click at [1095, 678] on button "SAVE" at bounding box center [1102, 677] width 108 height 29
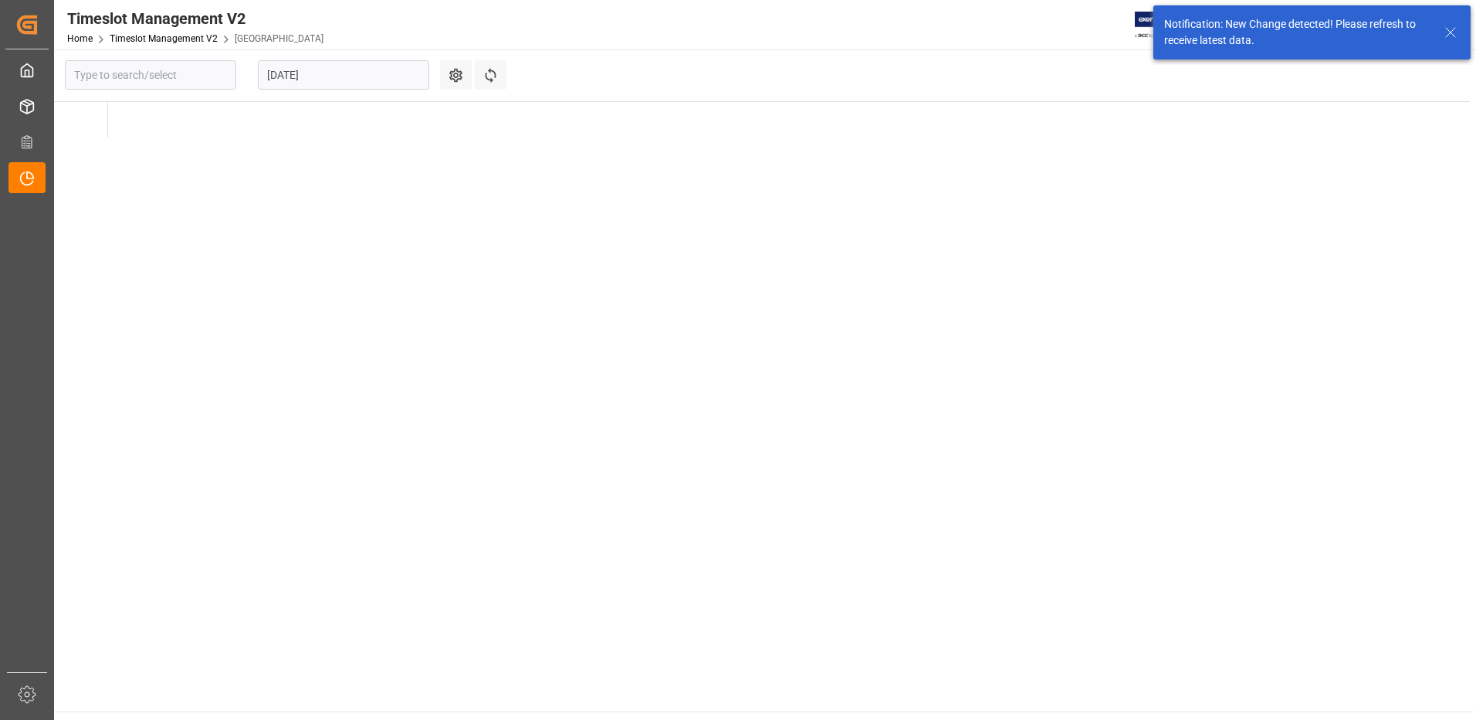
type input "[GEOGRAPHIC_DATA]"
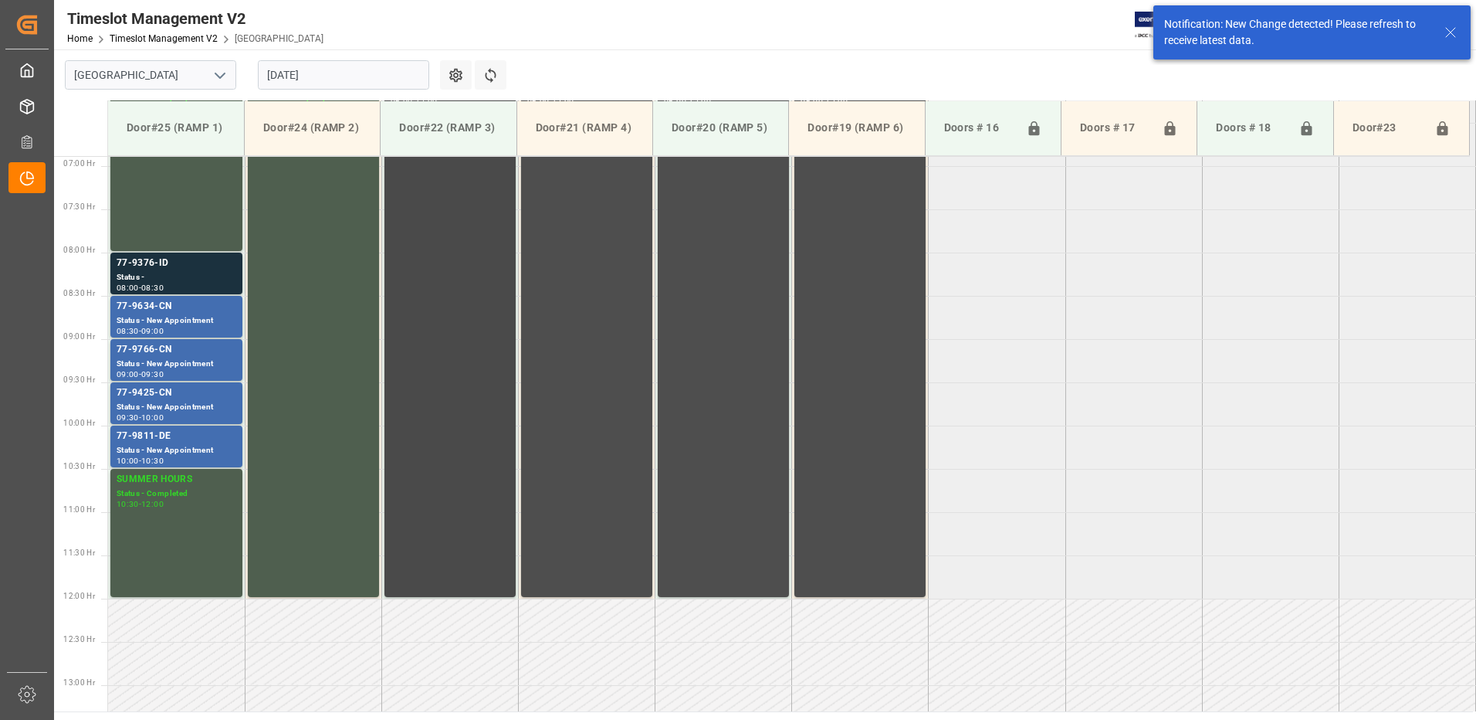
scroll to position [596, 0]
click at [161, 267] on div "77-9376-ID" at bounding box center [177, 262] width 120 height 15
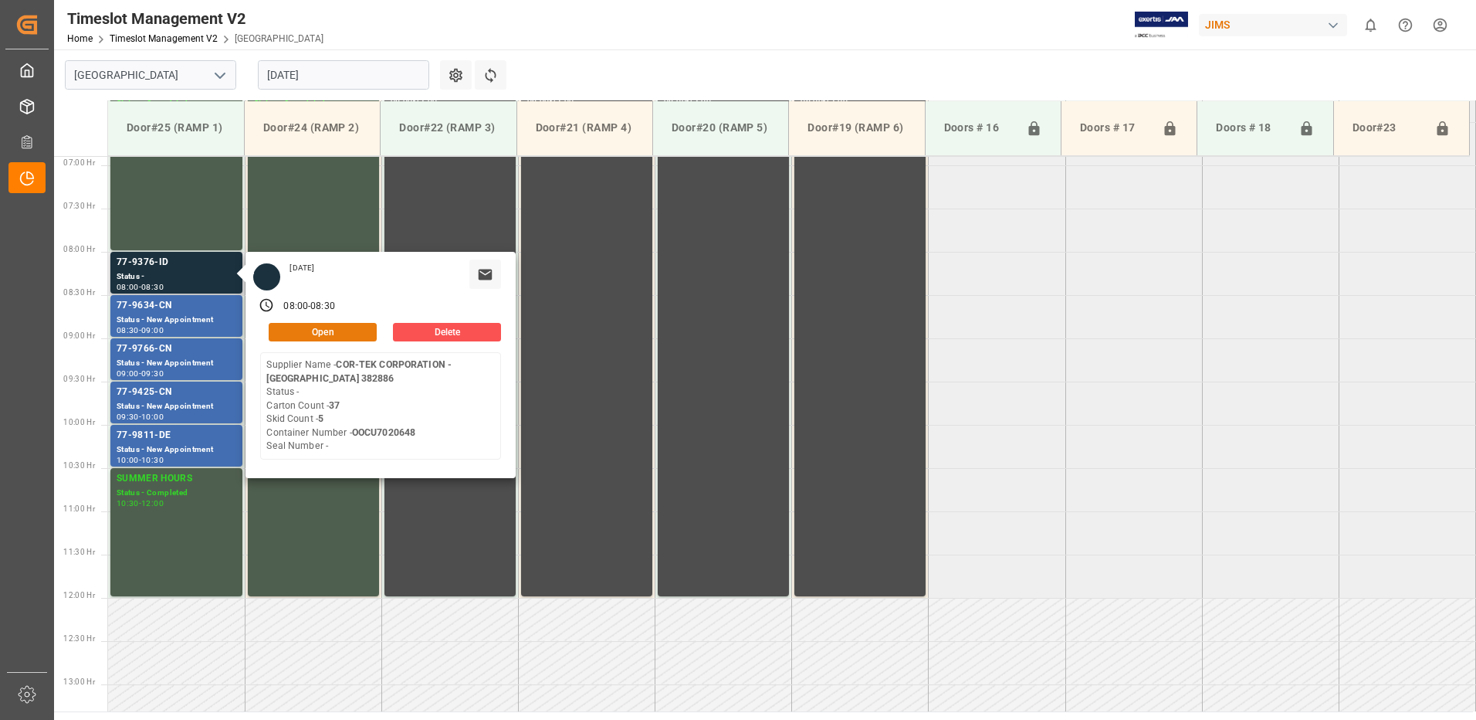
click at [335, 327] on button "Open" at bounding box center [323, 332] width 108 height 19
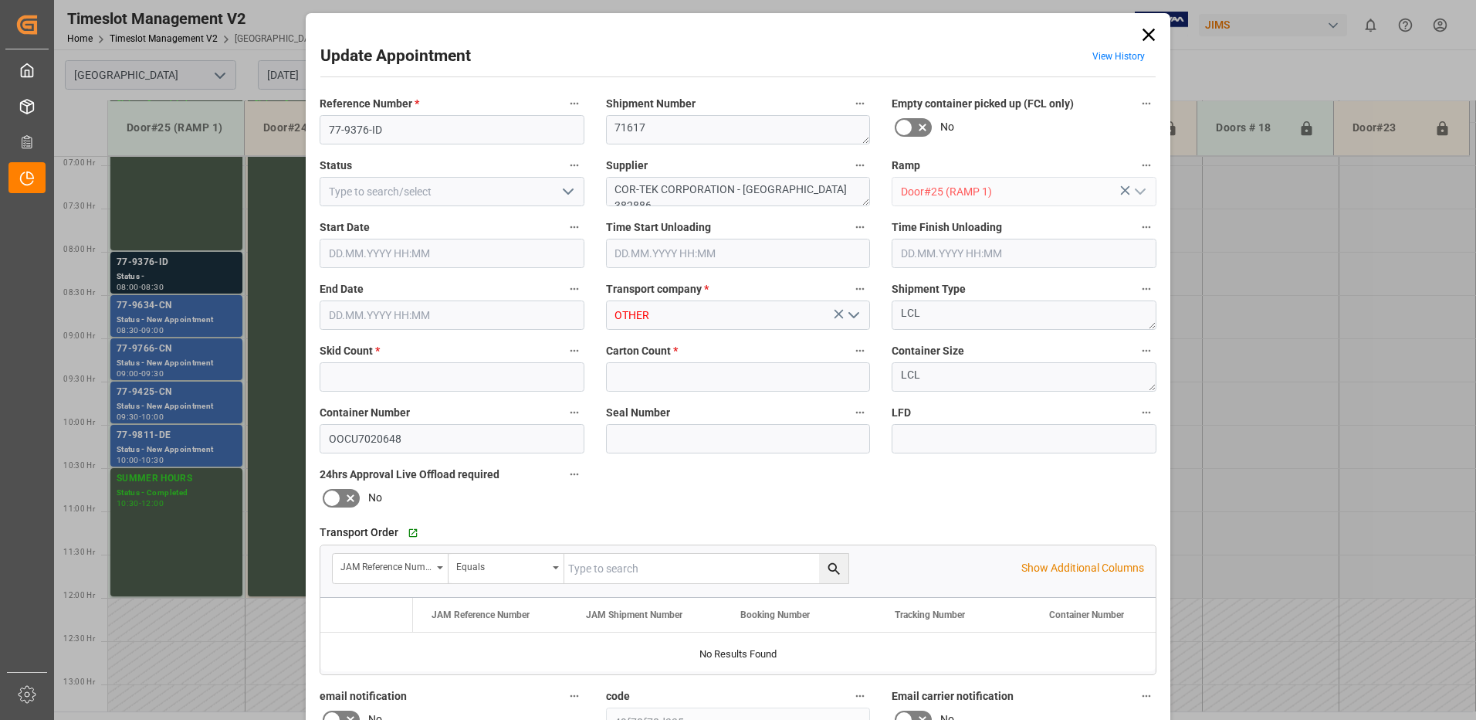
type input "5"
type input "37"
type input "[DATE] 08:00"
type input "[DATE] 08:30"
type input "[DATE] 15:08"
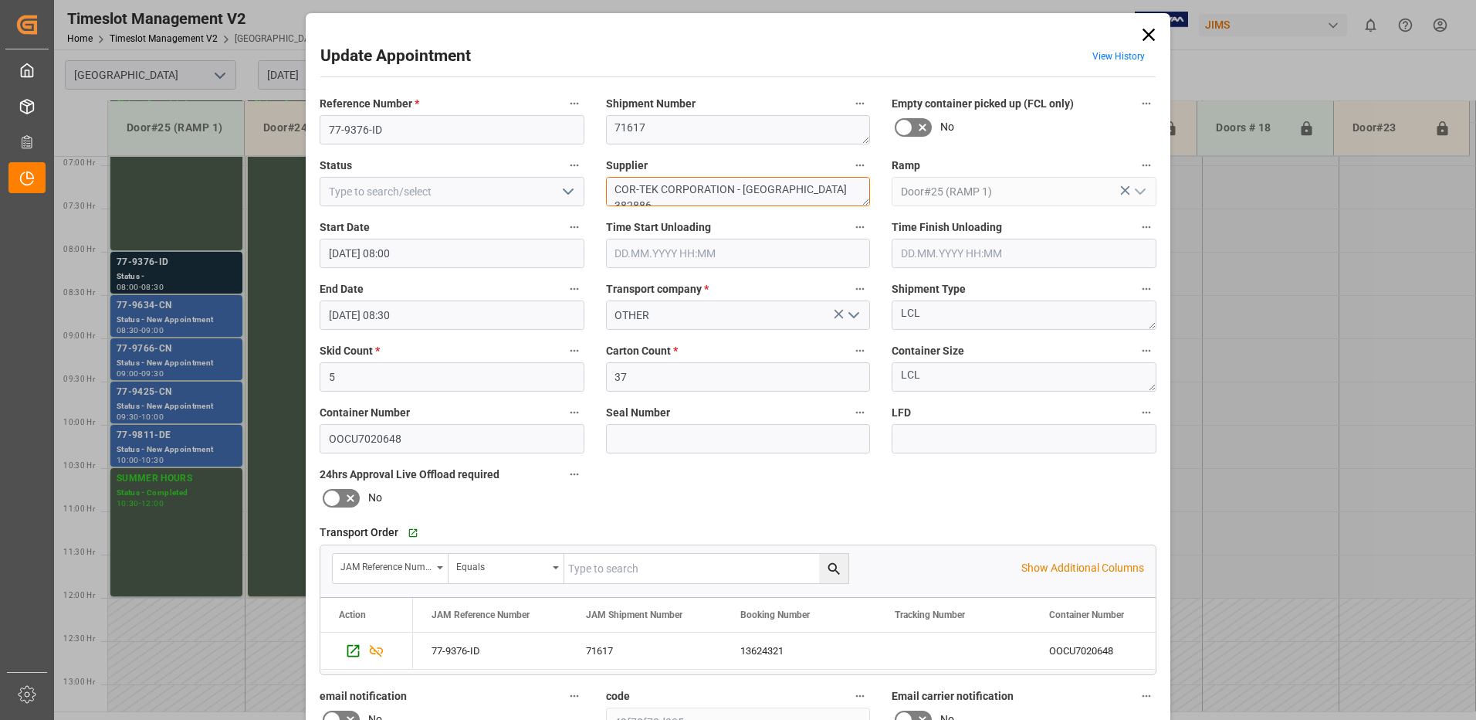
drag, startPoint x: 836, startPoint y: 188, endPoint x: 686, endPoint y: 193, distance: 150.6
click at [686, 193] on textarea "COR-TEK CORPORATION - [GEOGRAPHIC_DATA] 382886" at bounding box center [738, 191] width 265 height 29
type textarea "COR-TEK CORP. / IN02(17)"
click at [568, 195] on icon "open menu" at bounding box center [568, 191] width 19 height 19
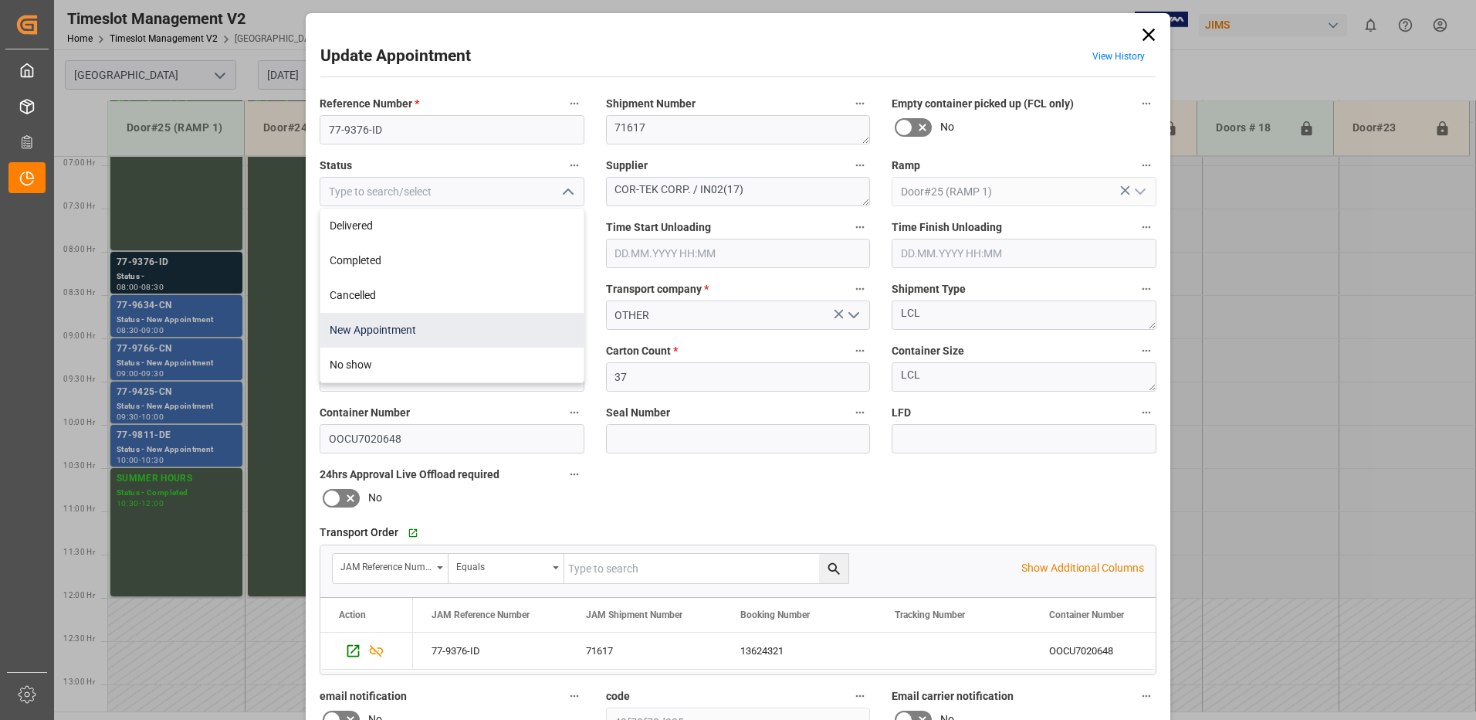
click at [436, 332] on div "New Appointment" at bounding box center [451, 330] width 263 height 35
type input "New Appointment"
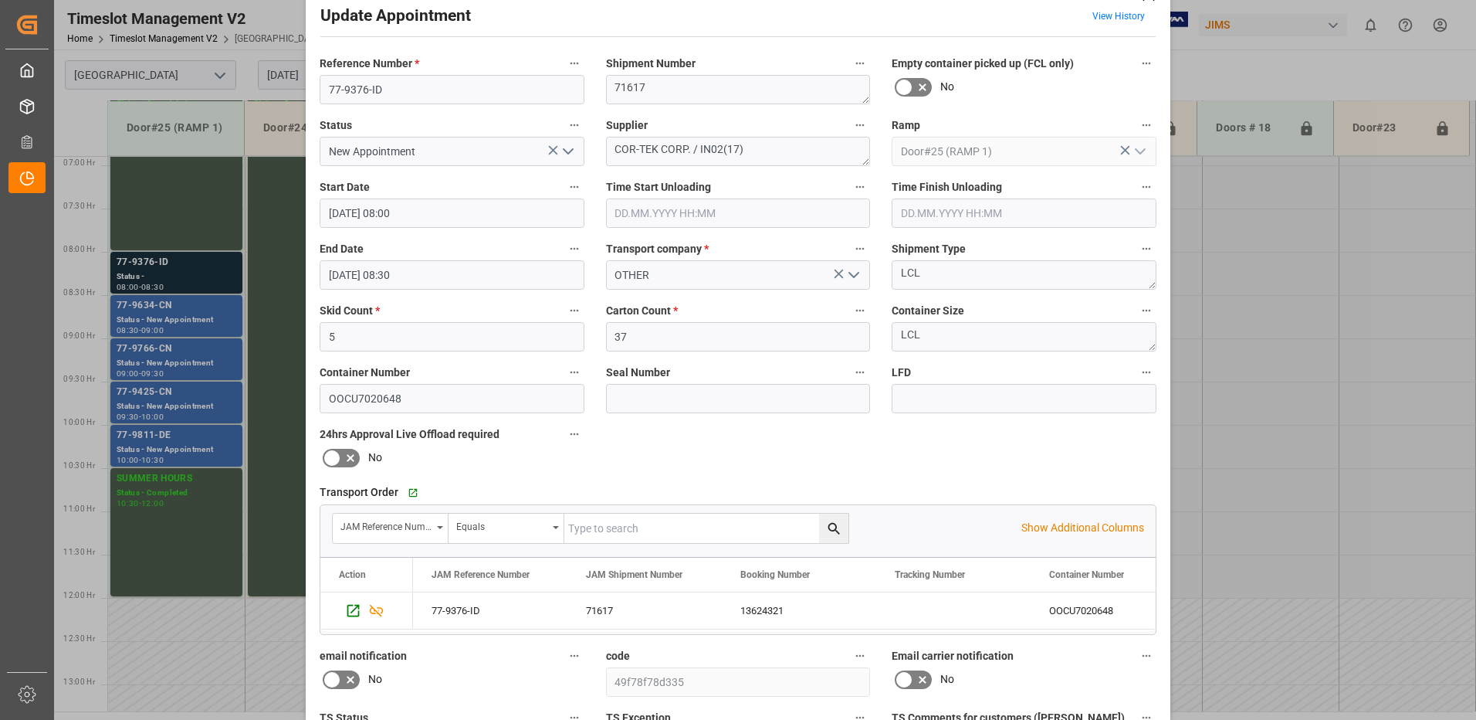
scroll to position [154, 0]
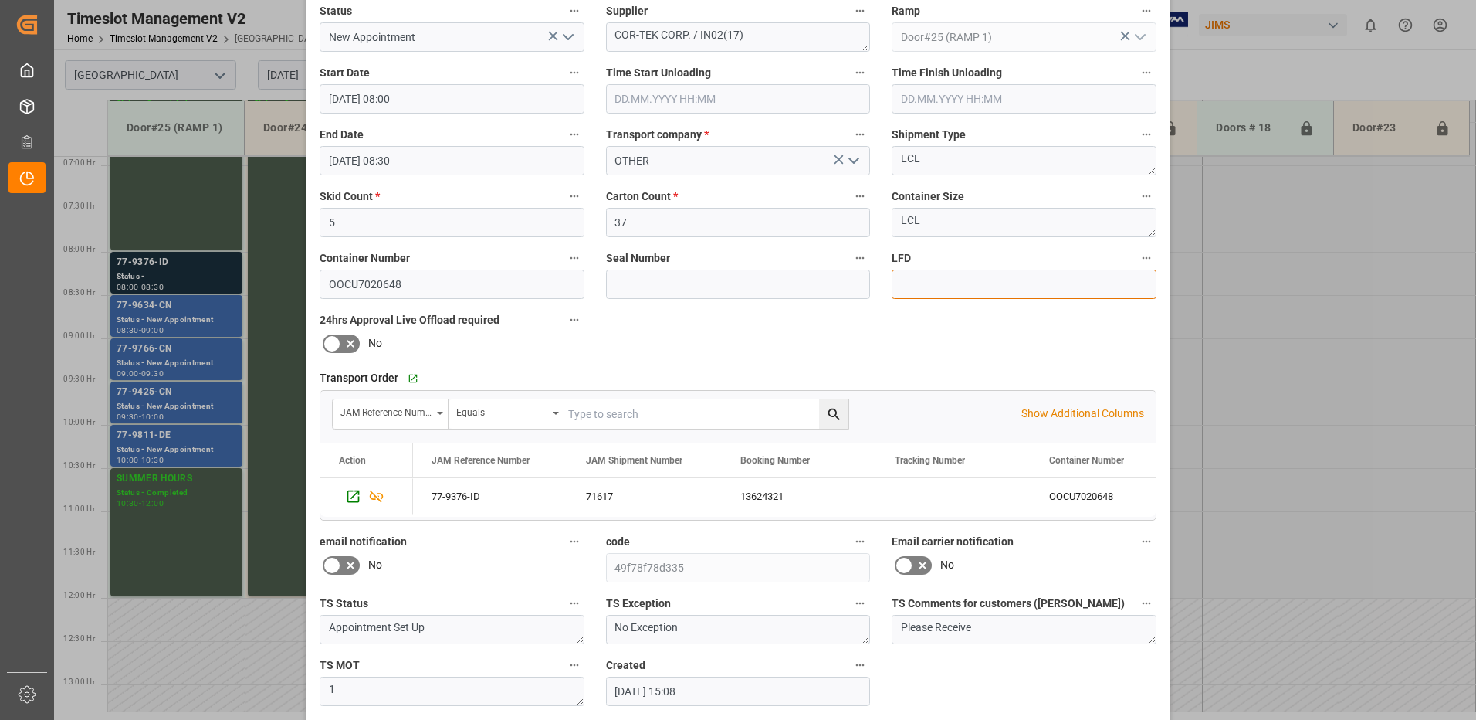
click at [940, 283] on input at bounding box center [1024, 283] width 265 height 29
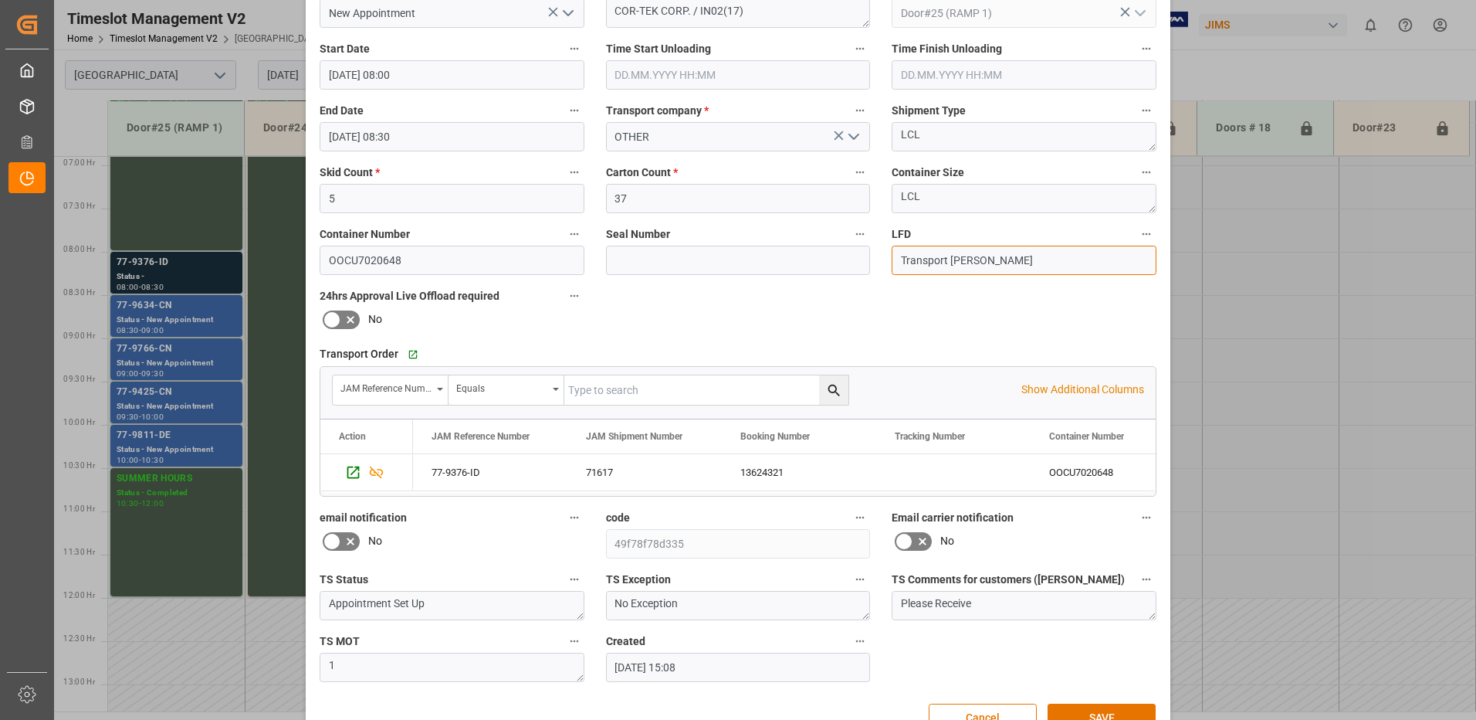
scroll to position [219, 0]
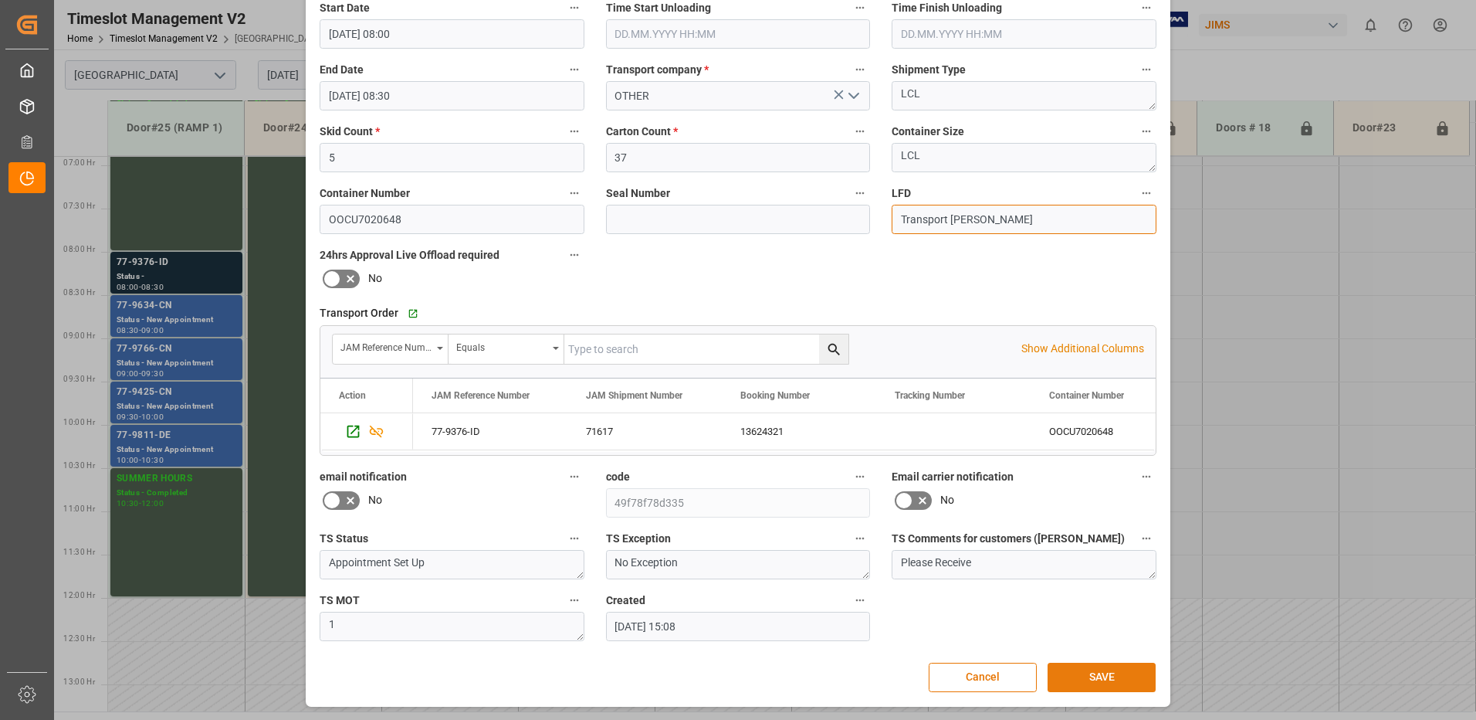
type input "Transport [PERSON_NAME]"
click at [1104, 674] on button "SAVE" at bounding box center [1102, 677] width 108 height 29
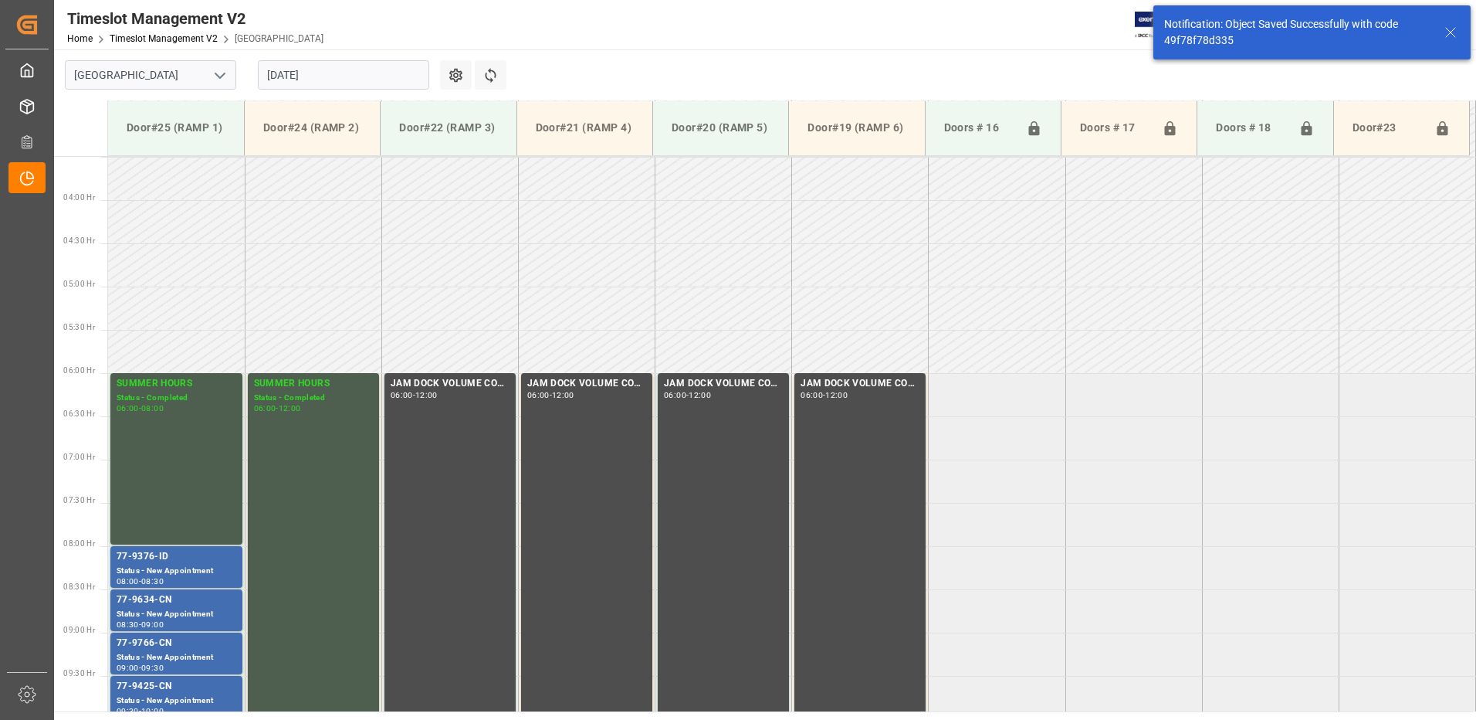
scroll to position [596, 0]
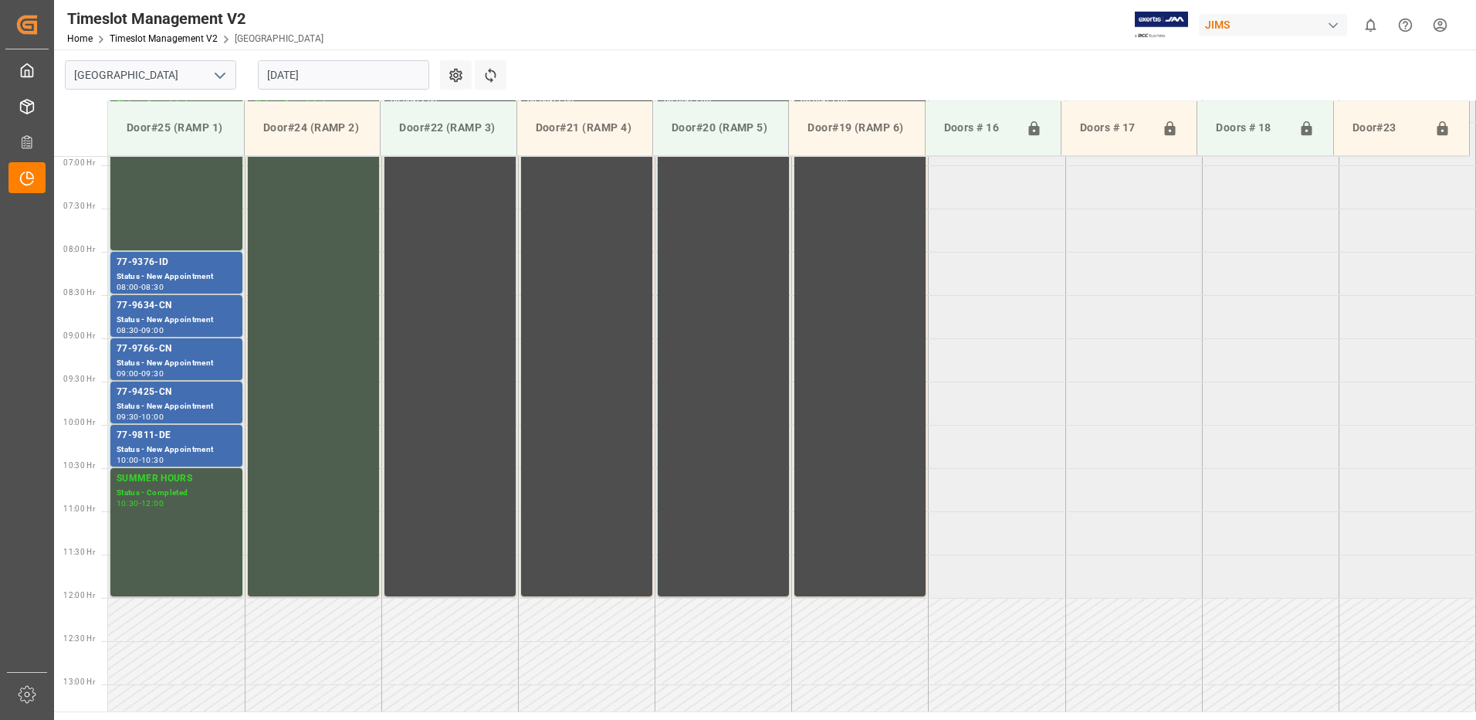
click at [334, 70] on input "[DATE]" at bounding box center [343, 74] width 171 height 29
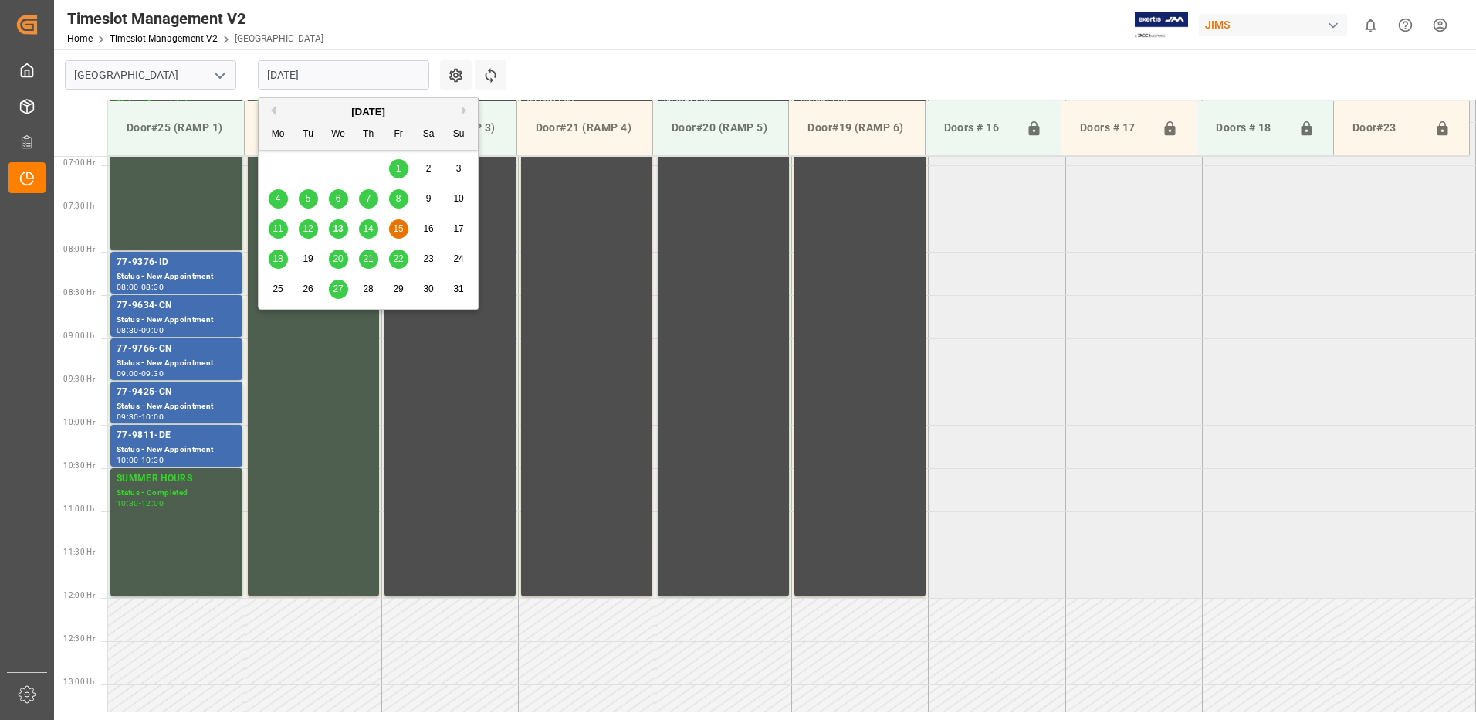
click at [281, 261] on span "18" at bounding box center [278, 258] width 10 height 11
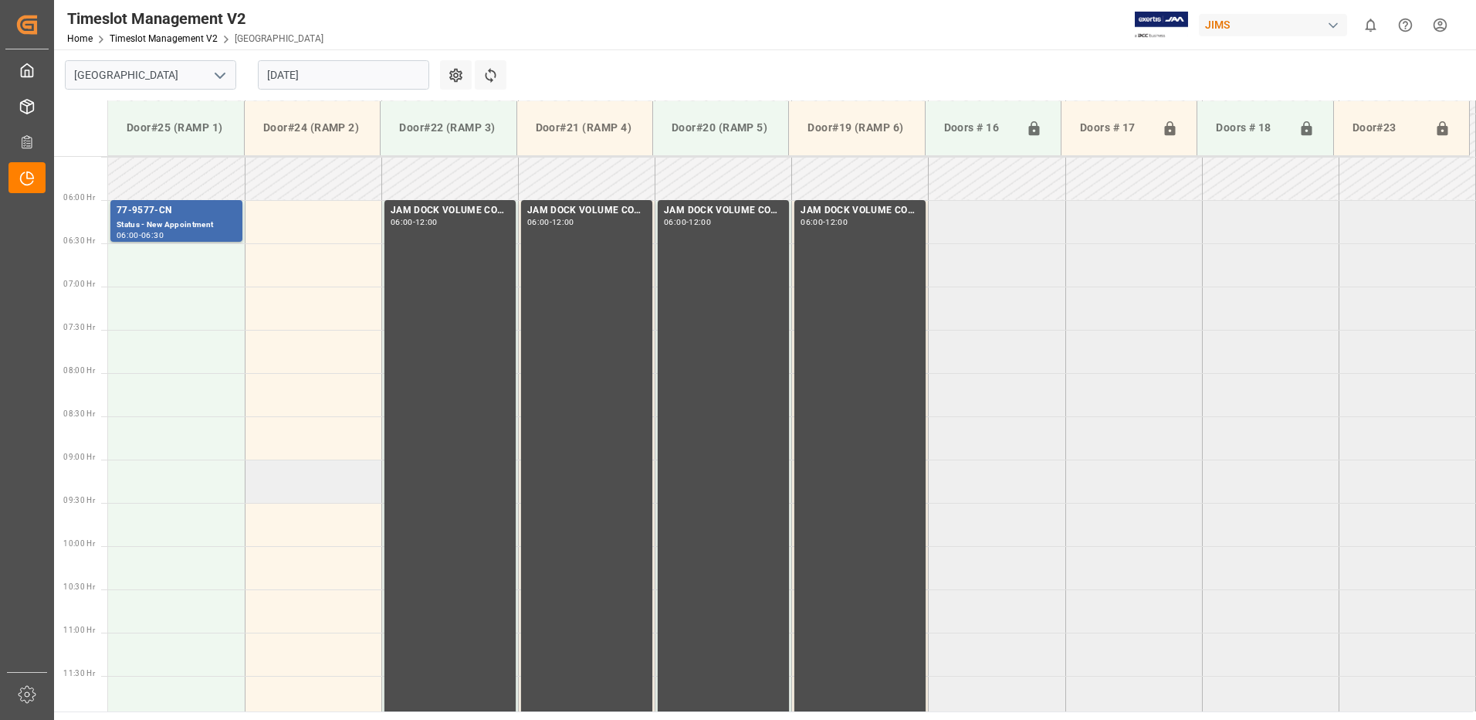
scroll to position [442, 0]
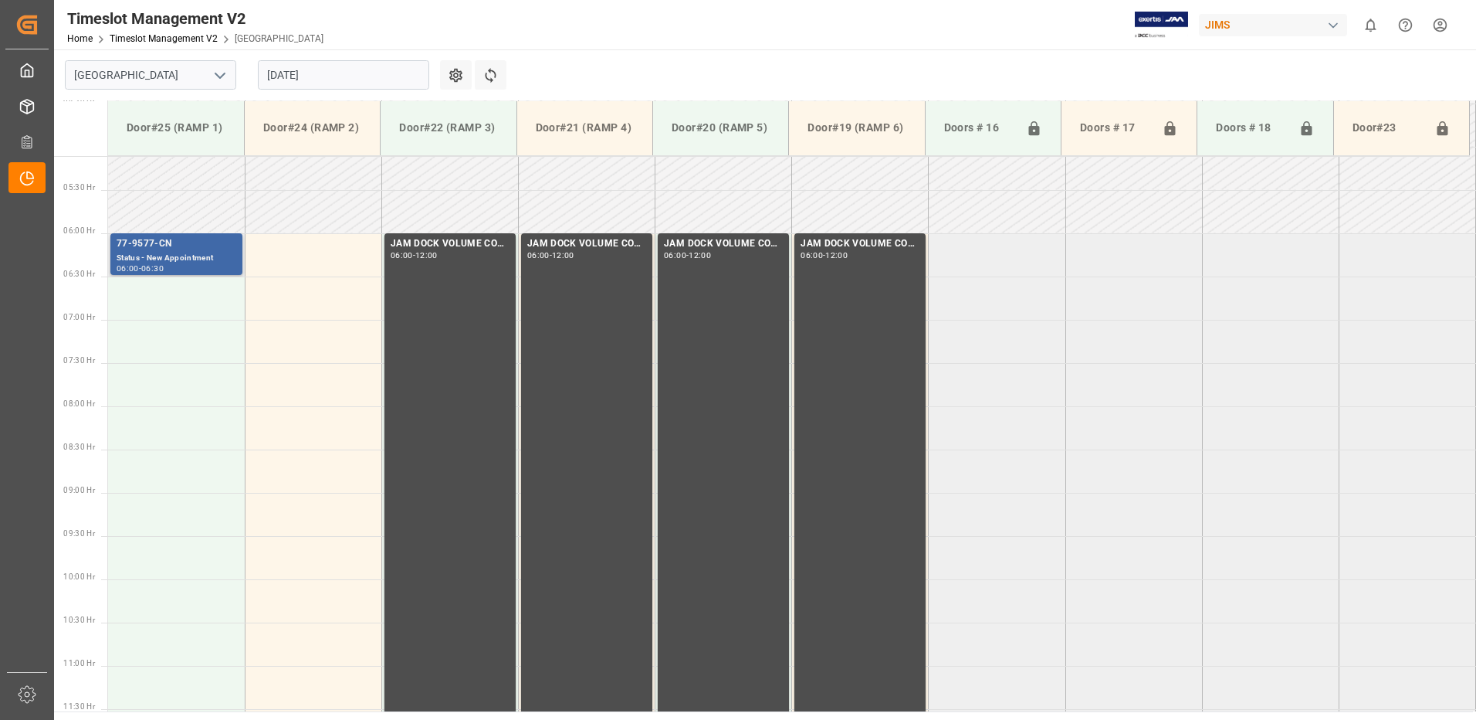
click at [152, 252] on div "Status - New Appointment" at bounding box center [177, 258] width 120 height 13
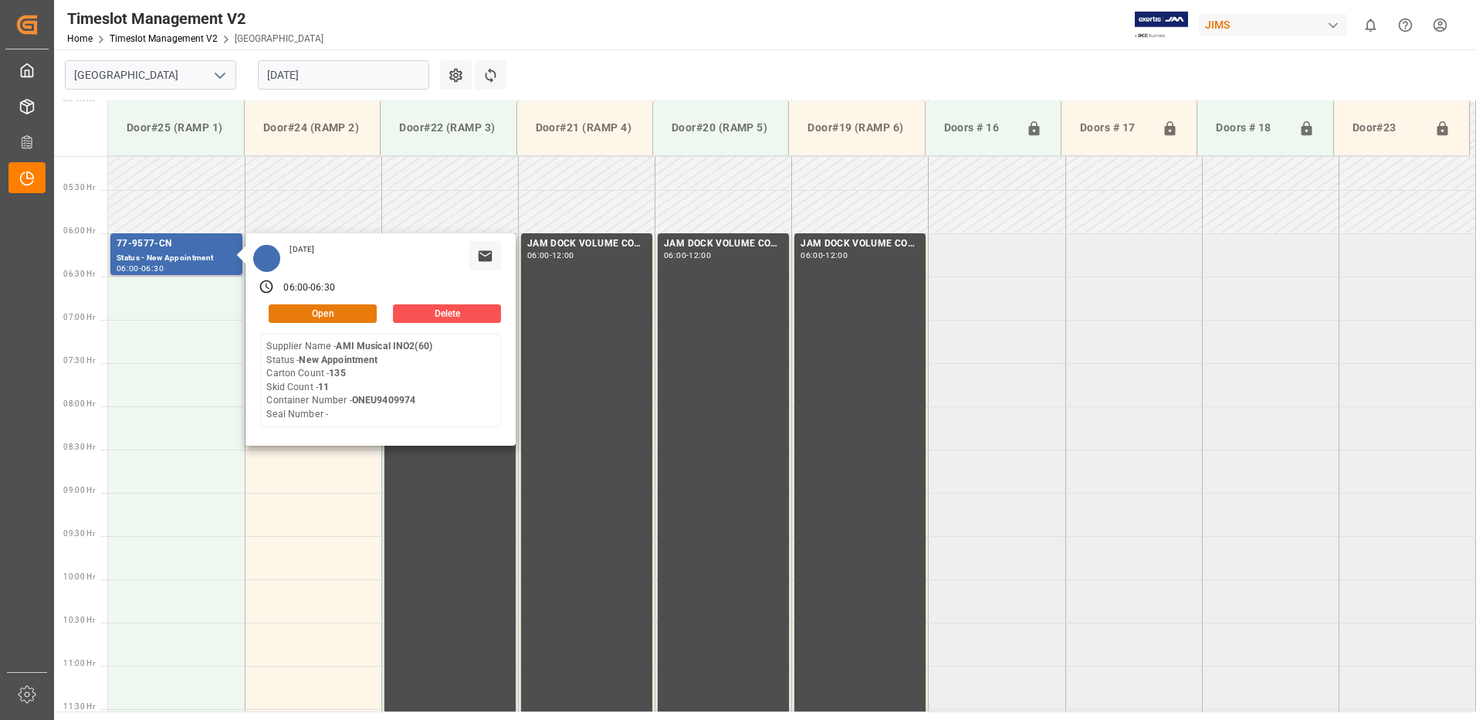
click at [326, 309] on button "Open" at bounding box center [323, 313] width 108 height 19
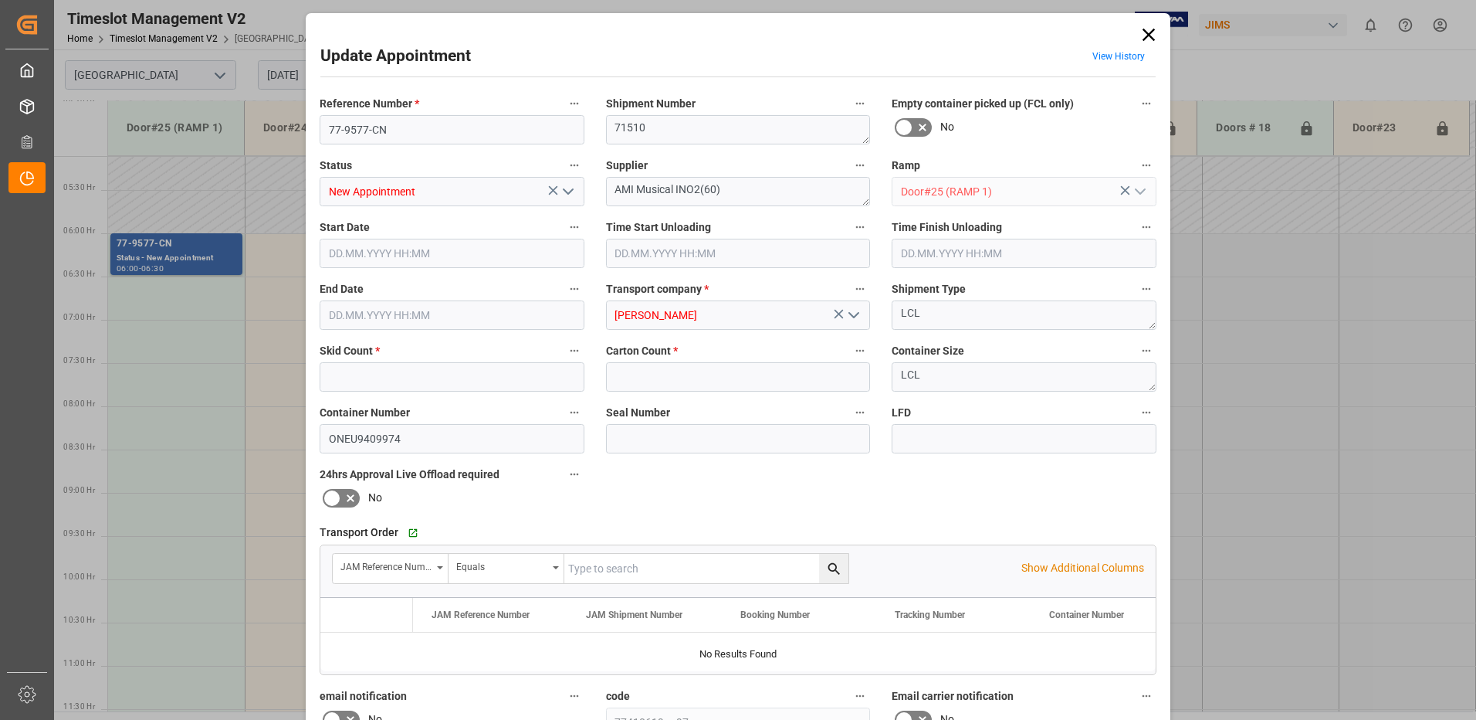
type input "11"
type input "135"
type input "[DATE] 06:00"
type input "[DATE] 06:30"
type input "[DATE] 14:27"
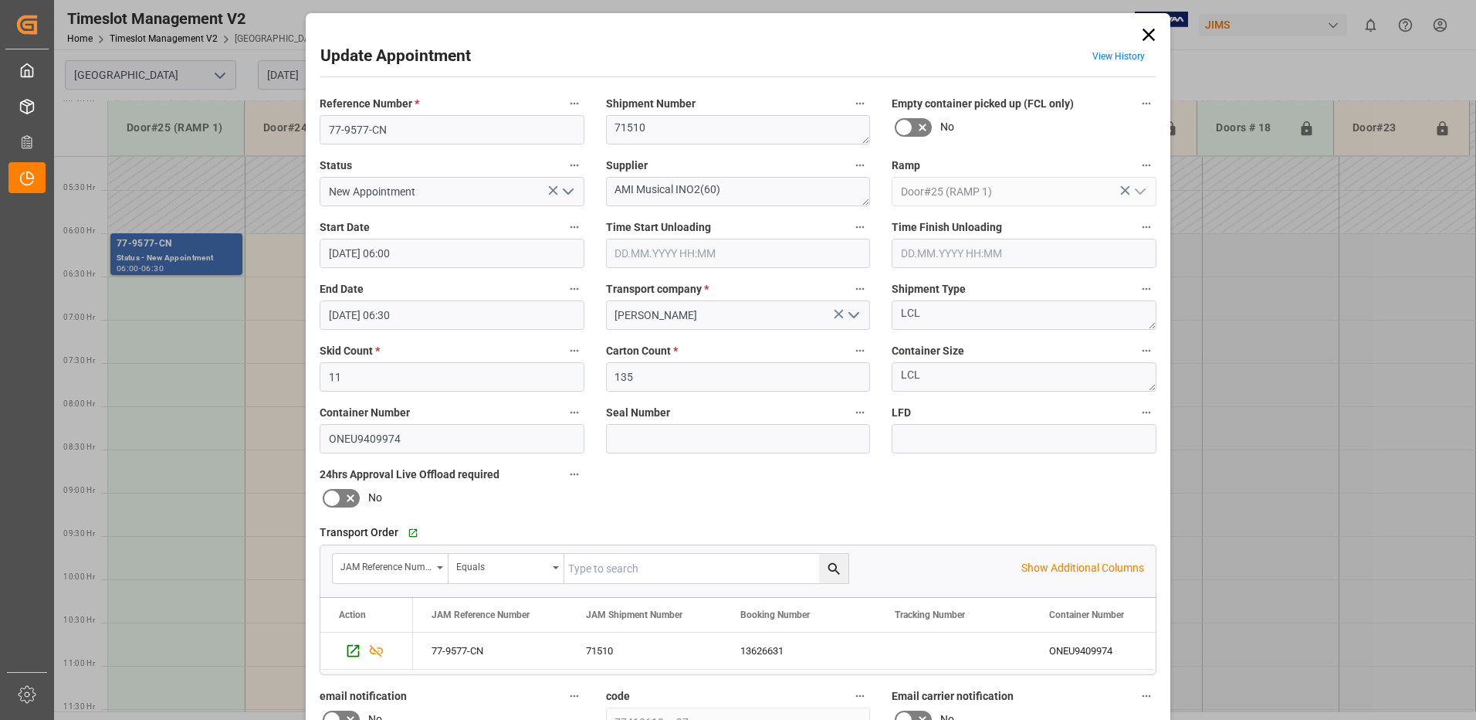
click at [1146, 36] on icon at bounding box center [1149, 35] width 22 height 22
